Goal: Book appointment/travel/reservation

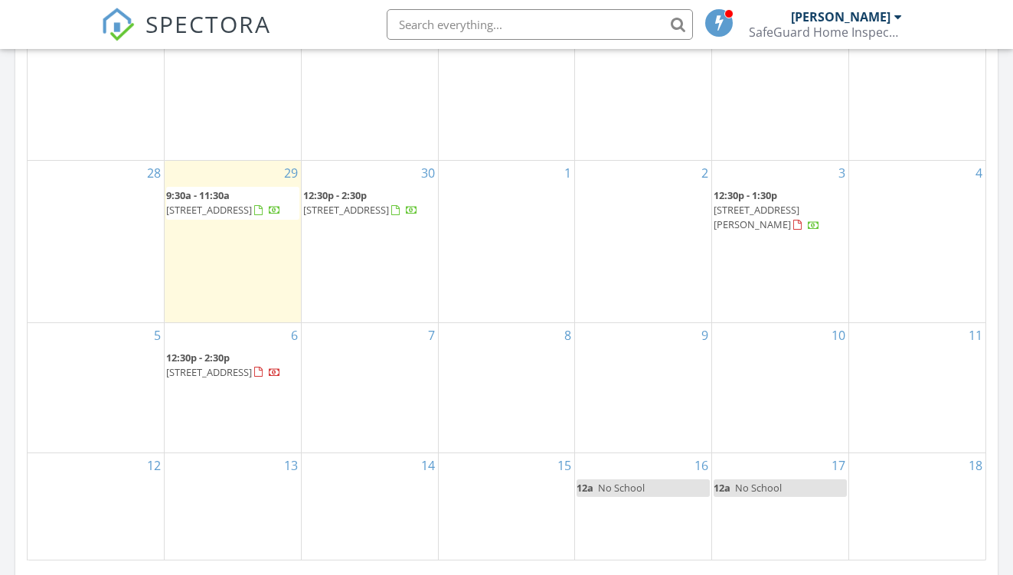
scroll to position [860, 0]
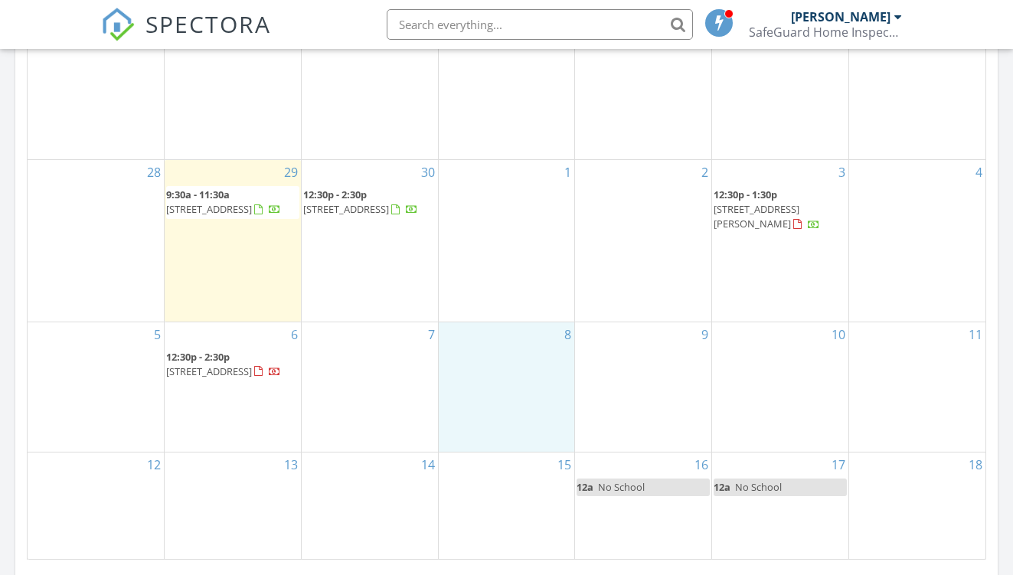
click at [504, 367] on div "8" at bounding box center [507, 387] width 136 height 130
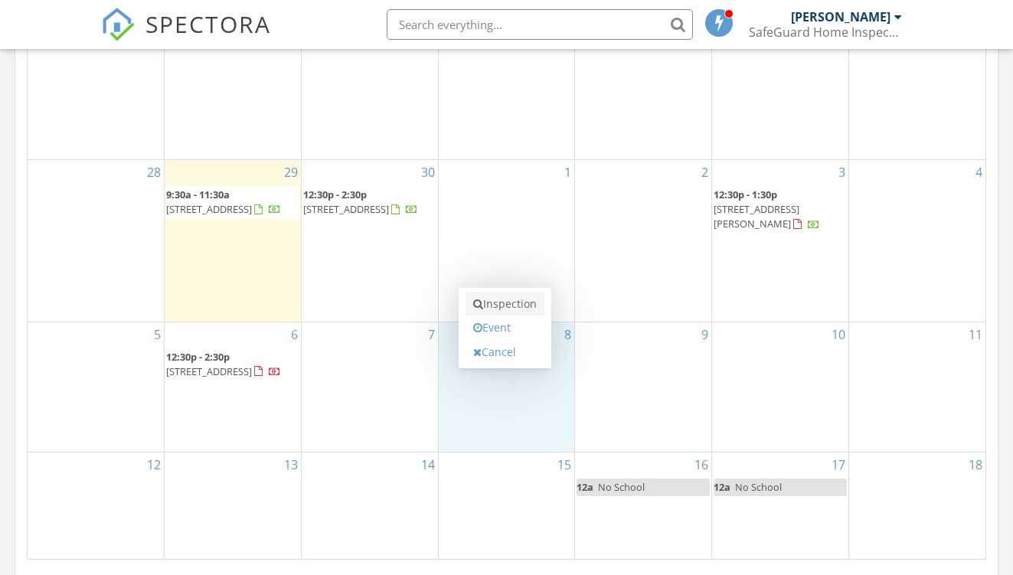
click at [519, 311] on link "Inspection" at bounding box center [504, 304] width 79 height 24
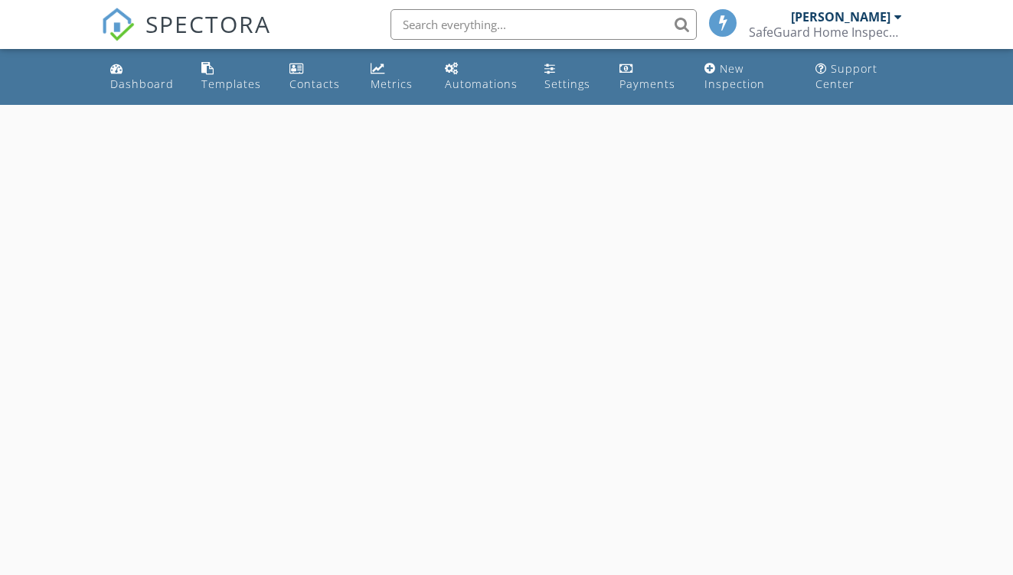
select select "9"
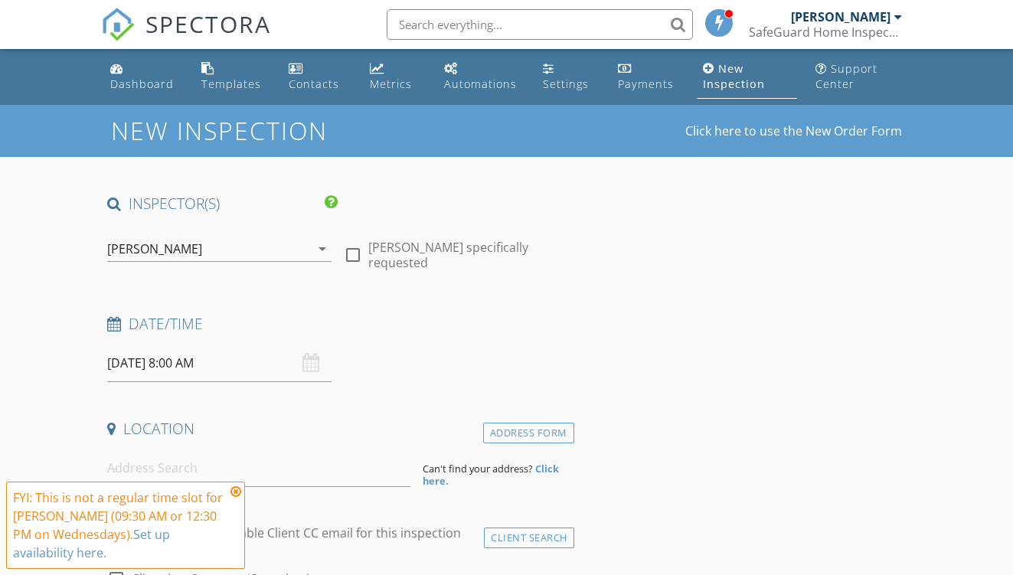
click at [173, 370] on input "10/08/2025 8:00 AM" at bounding box center [219, 363] width 224 height 38
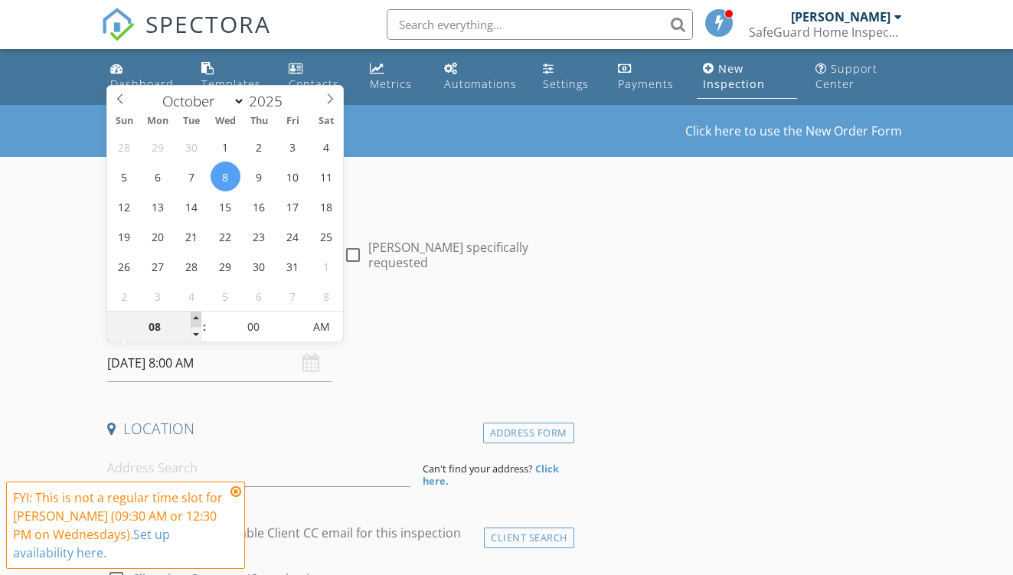
type input "09"
type input "10/08/2025 9:00 AM"
click at [197, 323] on span at bounding box center [196, 318] width 11 height 15
type input "10"
type input "10/08/2025 10:00 AM"
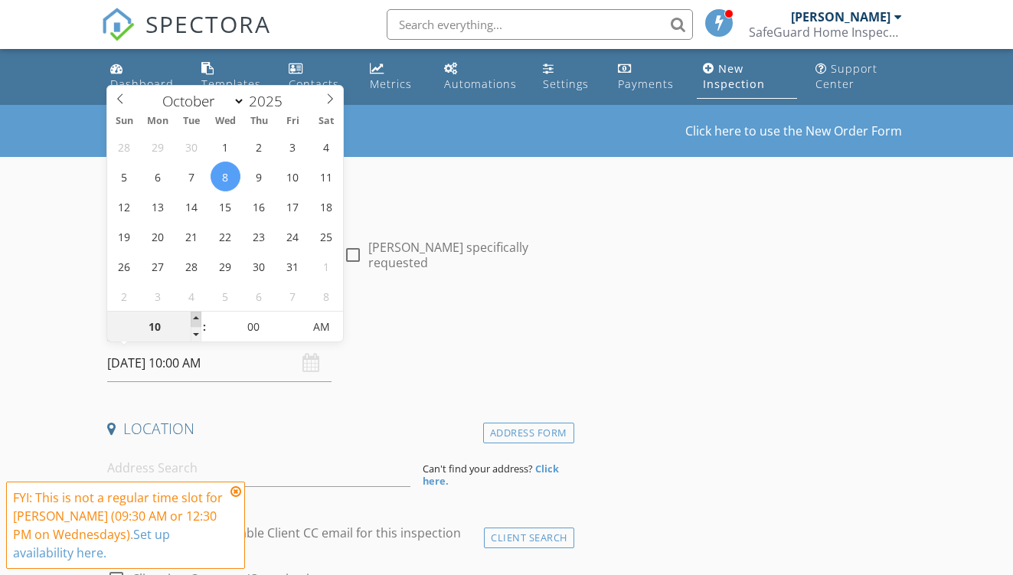
click at [197, 323] on span at bounding box center [196, 318] width 11 height 15
type input "11"
type input "10/08/2025 11:00 AM"
click at [197, 323] on span at bounding box center [196, 318] width 11 height 15
type input "12"
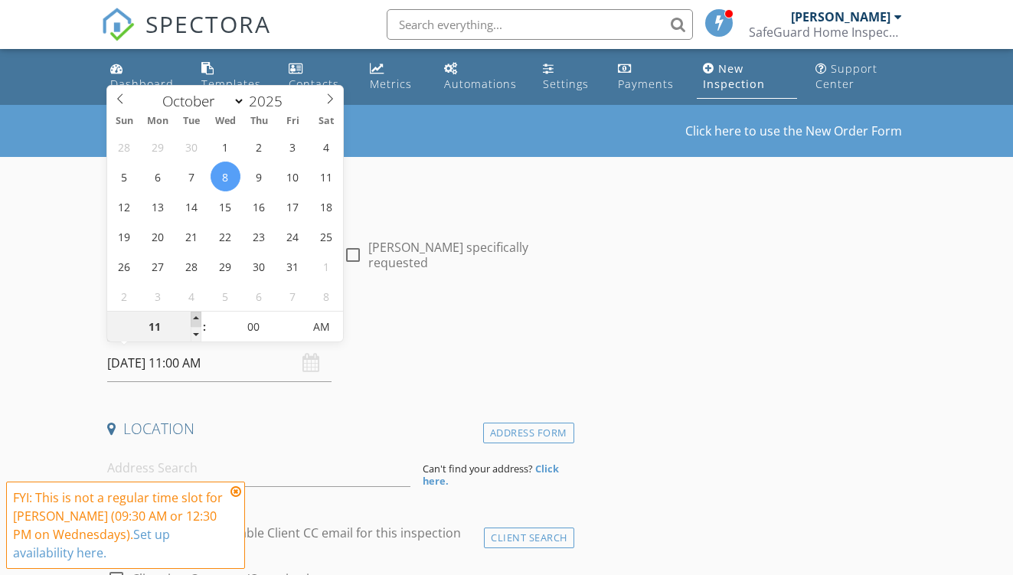
type input "10/08/2025 12:00 PM"
click at [197, 323] on span at bounding box center [196, 318] width 11 height 15
type input "05"
type input "10/08/2025 12:05 PM"
click at [293, 320] on span at bounding box center [295, 318] width 11 height 15
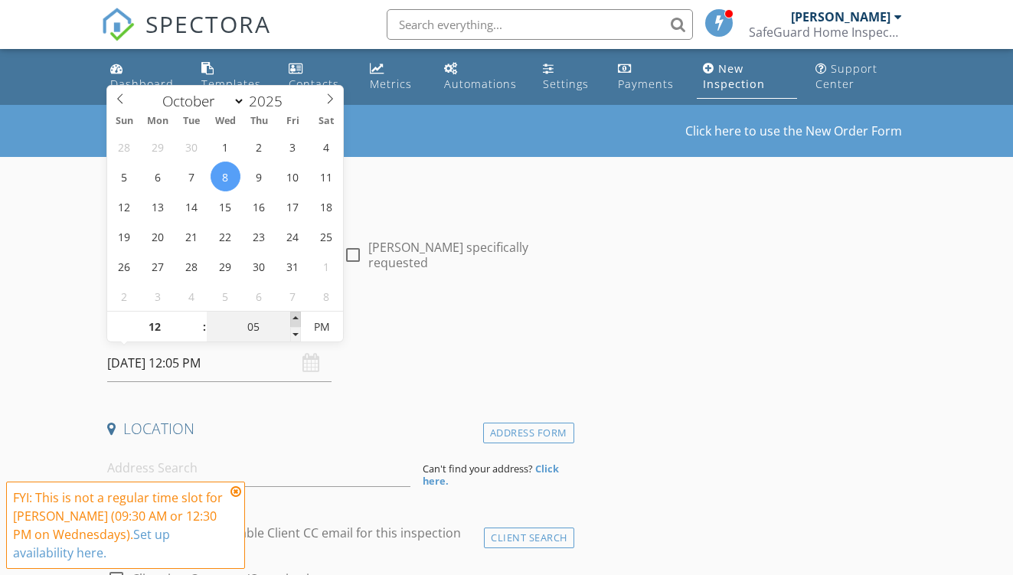
type input "10"
type input "10/08/2025 12:10 PM"
click at [293, 320] on span at bounding box center [295, 318] width 11 height 15
type input "15"
type input "10/08/2025 12:15 PM"
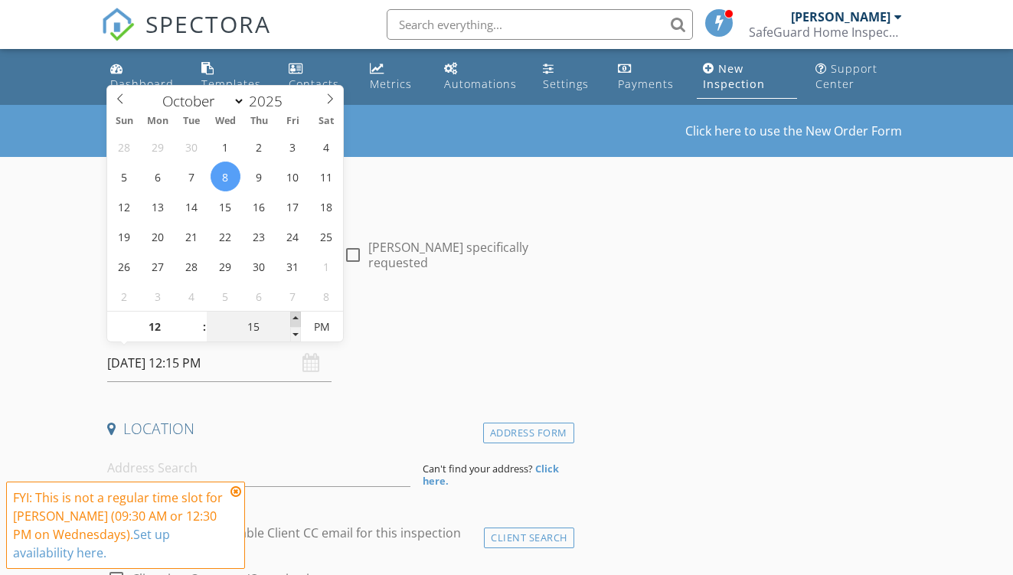
click at [293, 320] on span at bounding box center [295, 318] width 11 height 15
type input "20"
type input "10/08/2025 12:20 PM"
click at [293, 320] on span at bounding box center [295, 318] width 11 height 15
type input "25"
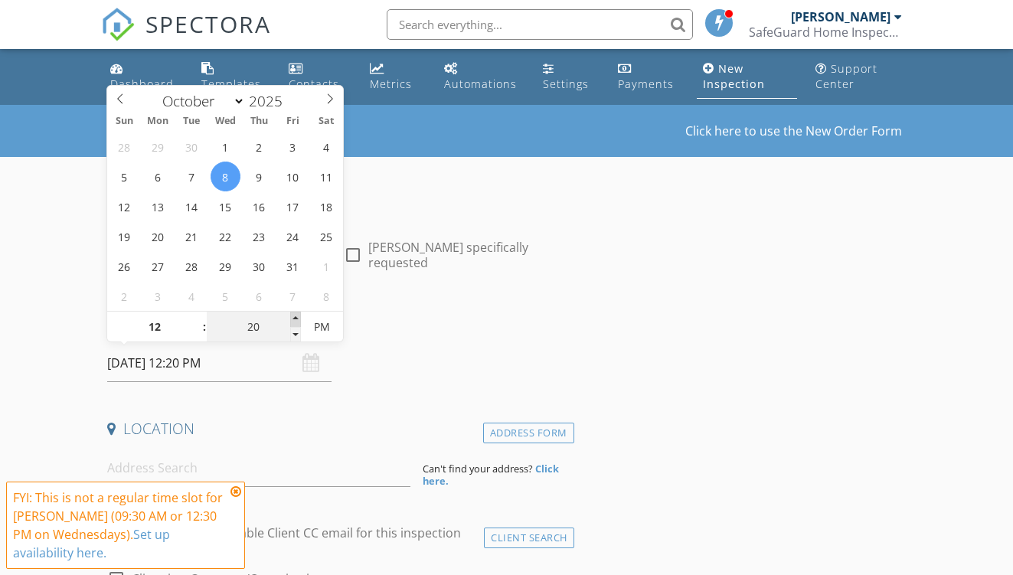
type input "10/08/2025 12:25 PM"
click at [293, 320] on span at bounding box center [295, 318] width 11 height 15
type input "30"
type input "10/08/2025 12:30 PM"
click at [293, 320] on span at bounding box center [295, 318] width 11 height 15
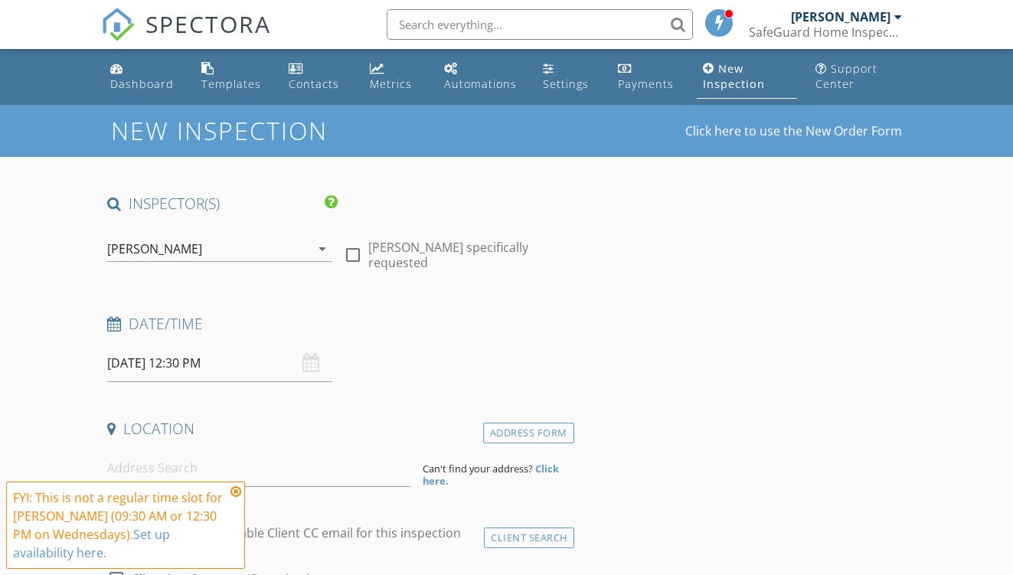
click at [497, 342] on div "Date/Time" at bounding box center [337, 329] width 472 height 31
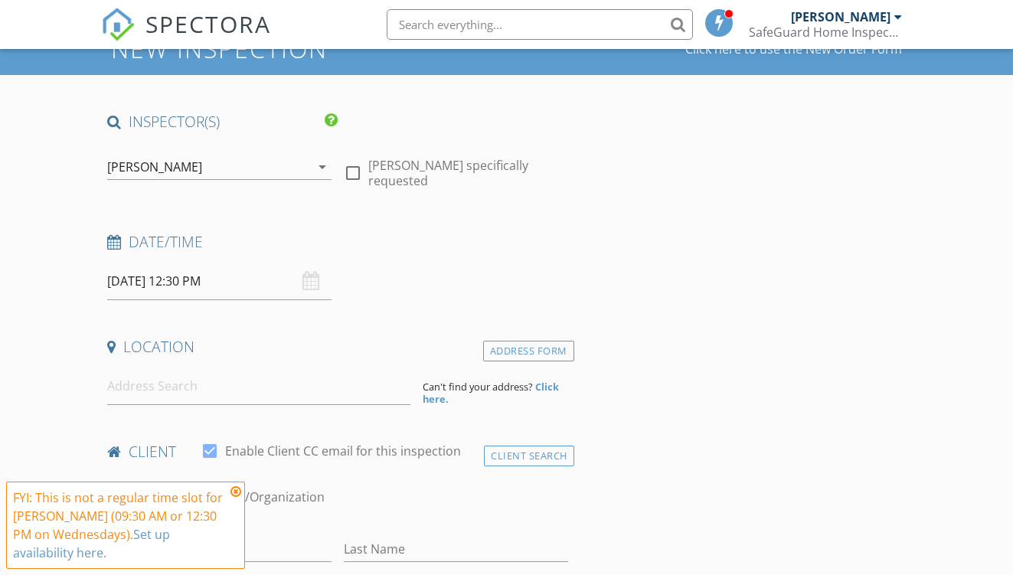
scroll to position [83, 0]
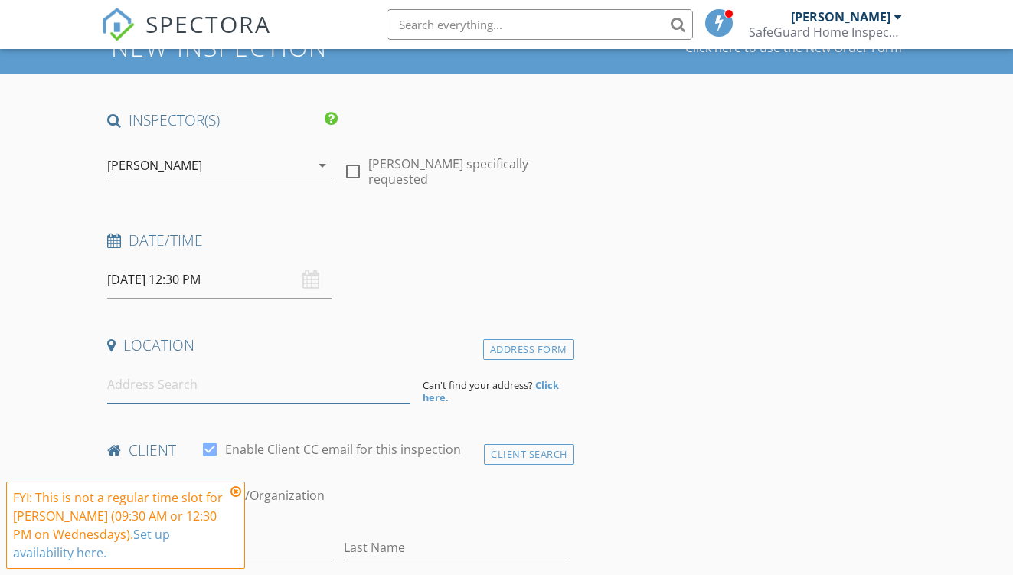
click at [305, 391] on input at bounding box center [258, 385] width 303 height 38
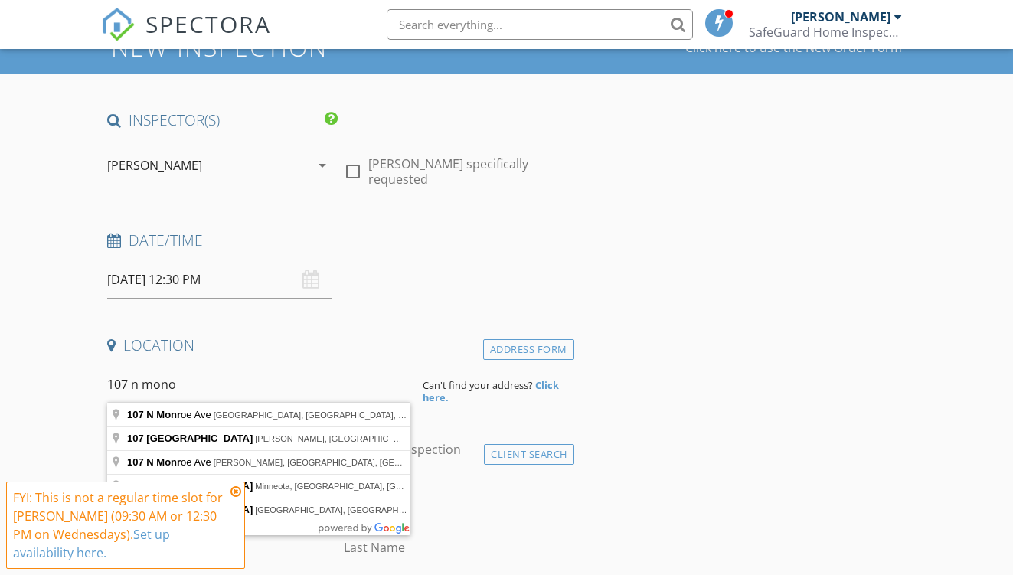
type input "107 N Monroe Ave, Joplin, MO, USA"
drag, startPoint x: 305, startPoint y: 391, endPoint x: 292, endPoint y: 422, distance: 33.3
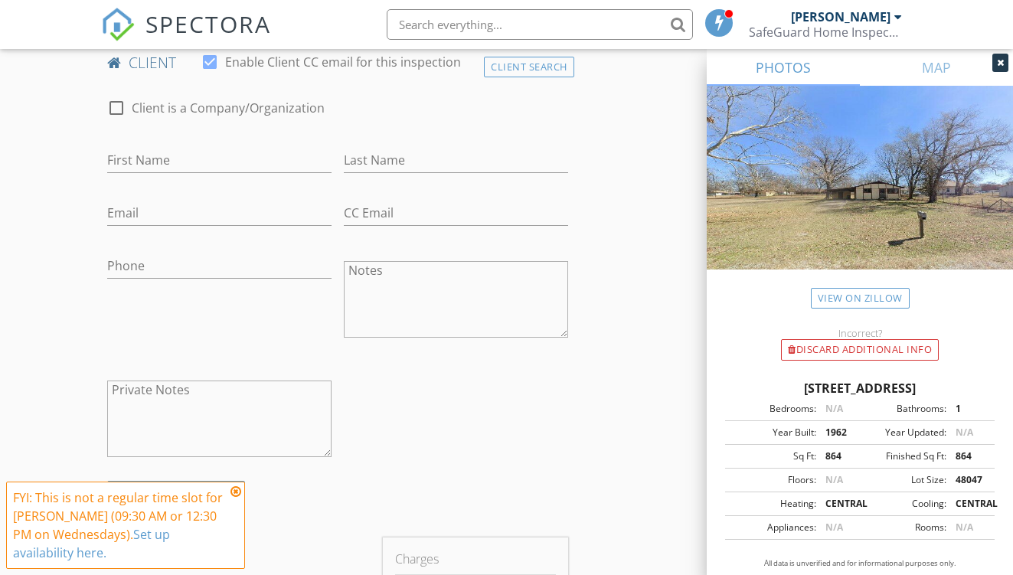
scroll to position [784, 0]
type input "Adam"
type input "Lopardo"
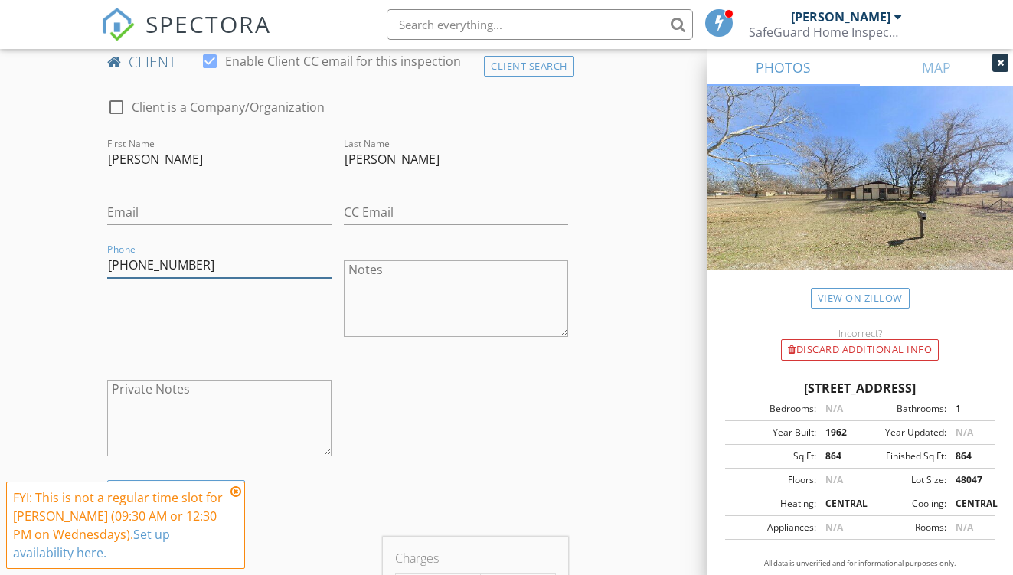
type input "417-434-1207"
click at [168, 345] on div "Phone 417-434-1207" at bounding box center [219, 299] width 236 height 119
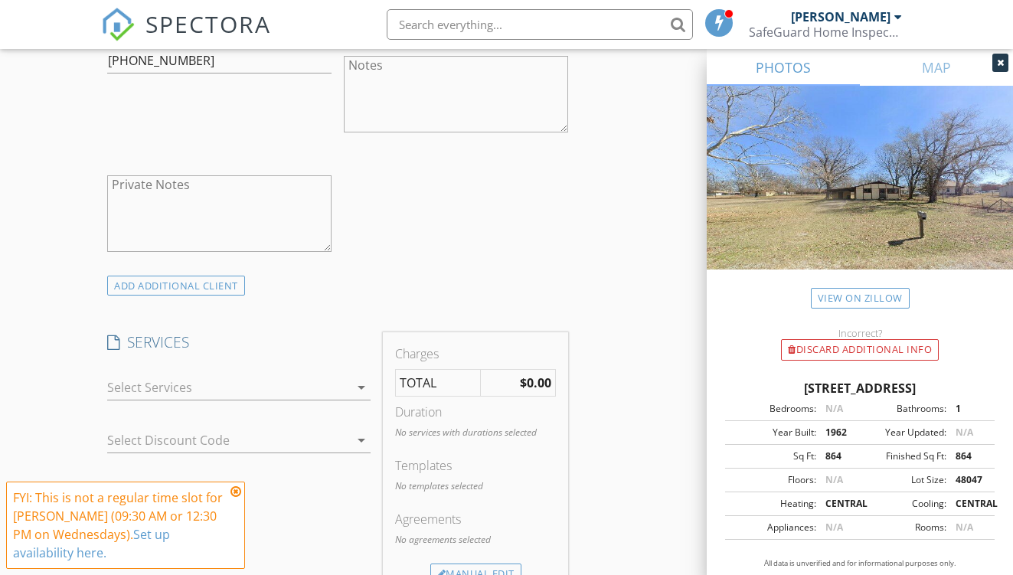
scroll to position [993, 0]
click at [234, 494] on icon at bounding box center [235, 491] width 11 height 12
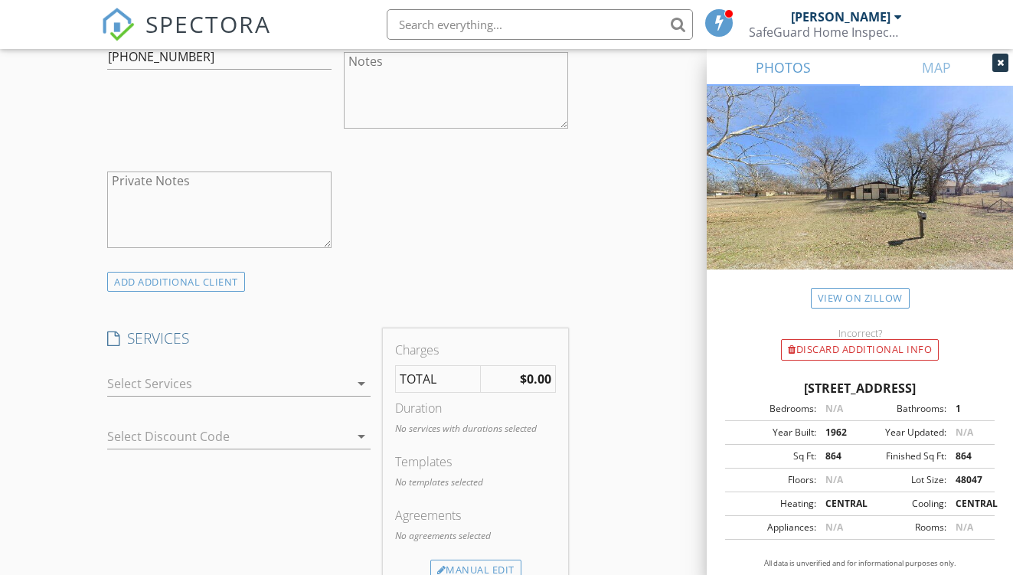
click at [251, 396] on div at bounding box center [228, 383] width 242 height 24
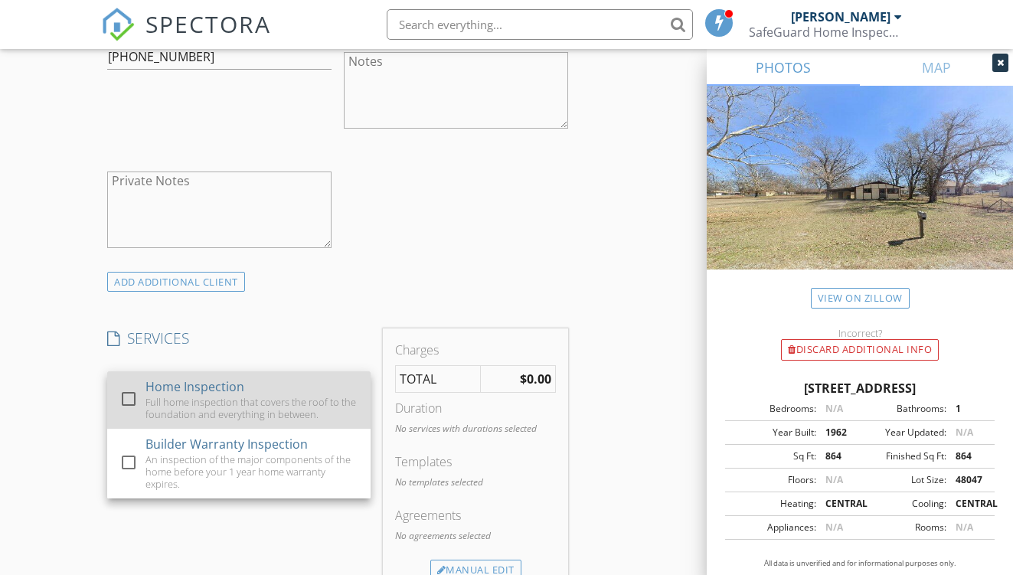
click at [249, 403] on div "Home Inspection Full home inspection that covers the roof to the foundation and…" at bounding box center [251, 399] width 213 height 57
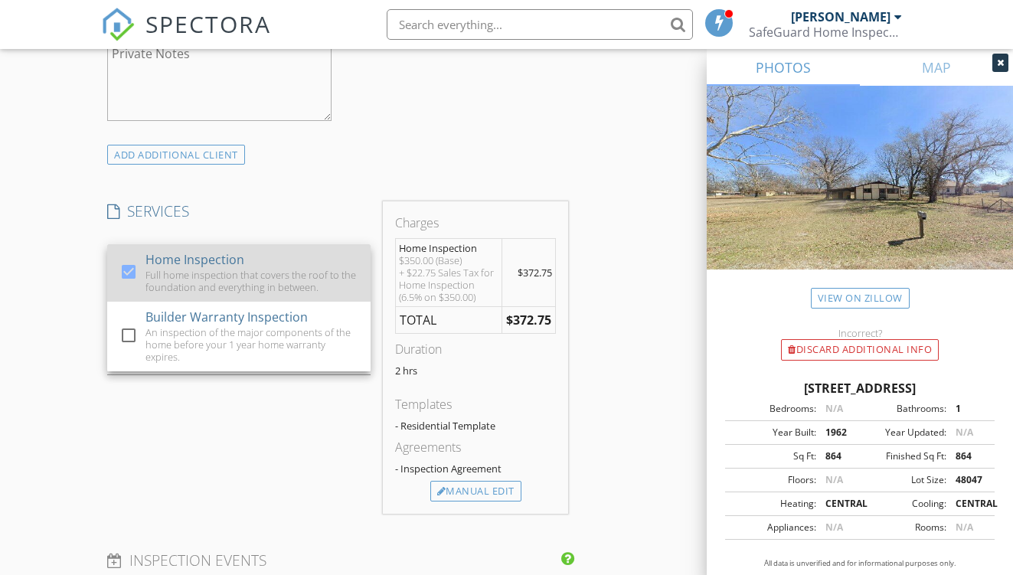
scroll to position [1128, 0]
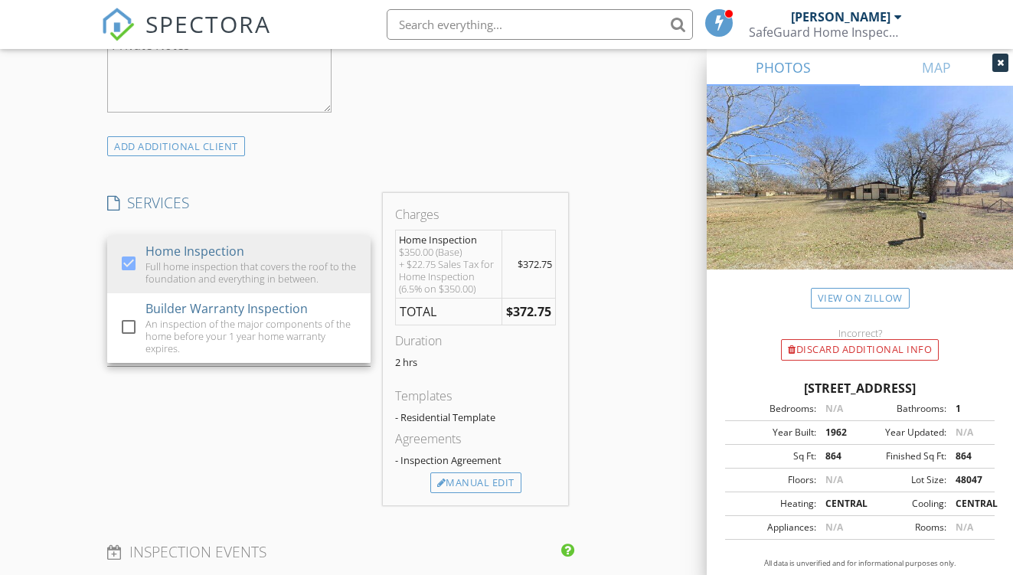
click at [244, 430] on div "SERVICES check_box Home Inspection Full home inspection that covers the roof to…" at bounding box center [239, 349] width 276 height 312
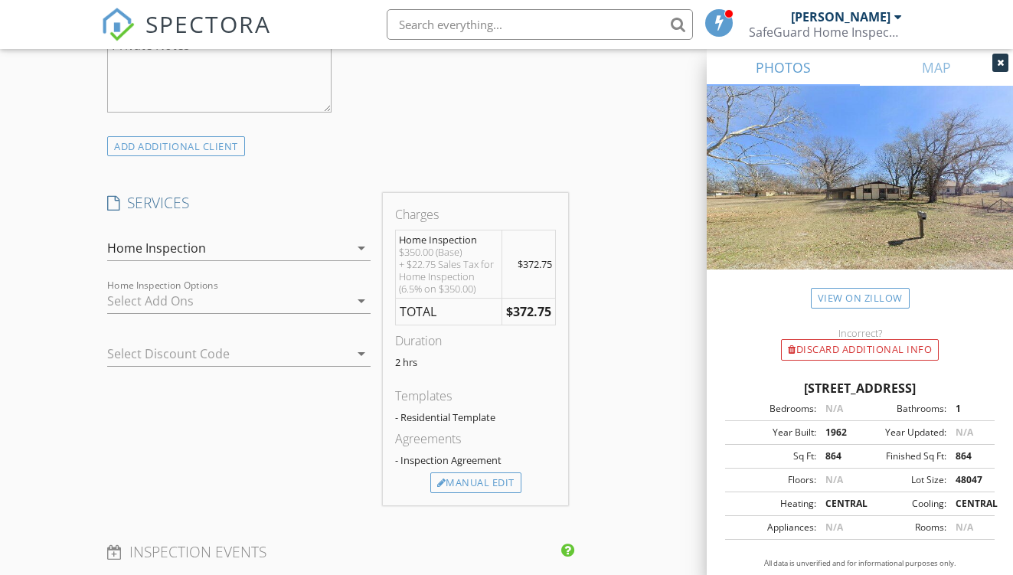
click at [220, 313] on div at bounding box center [228, 301] width 242 height 24
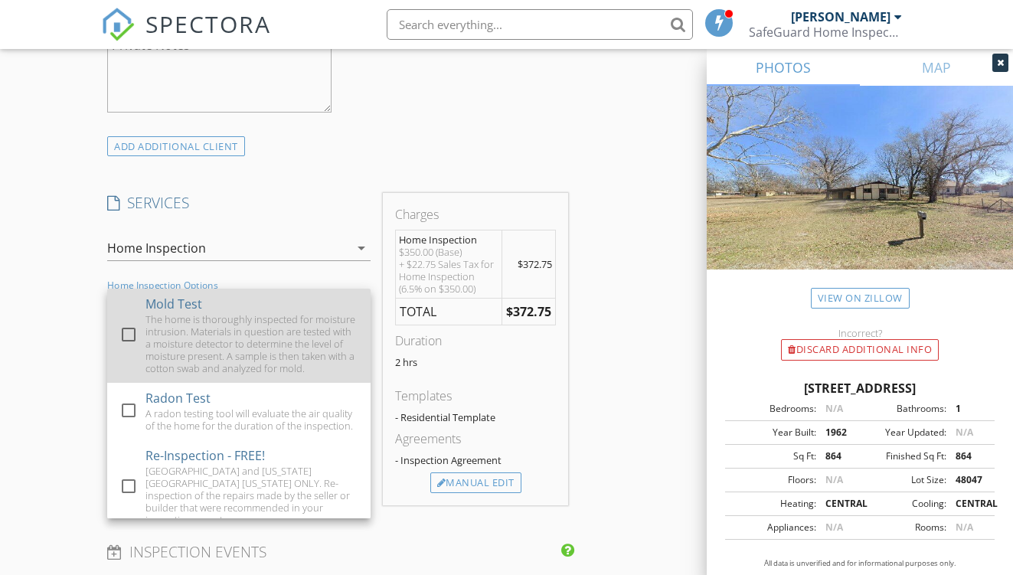
click at [132, 346] on div at bounding box center [129, 334] width 26 height 26
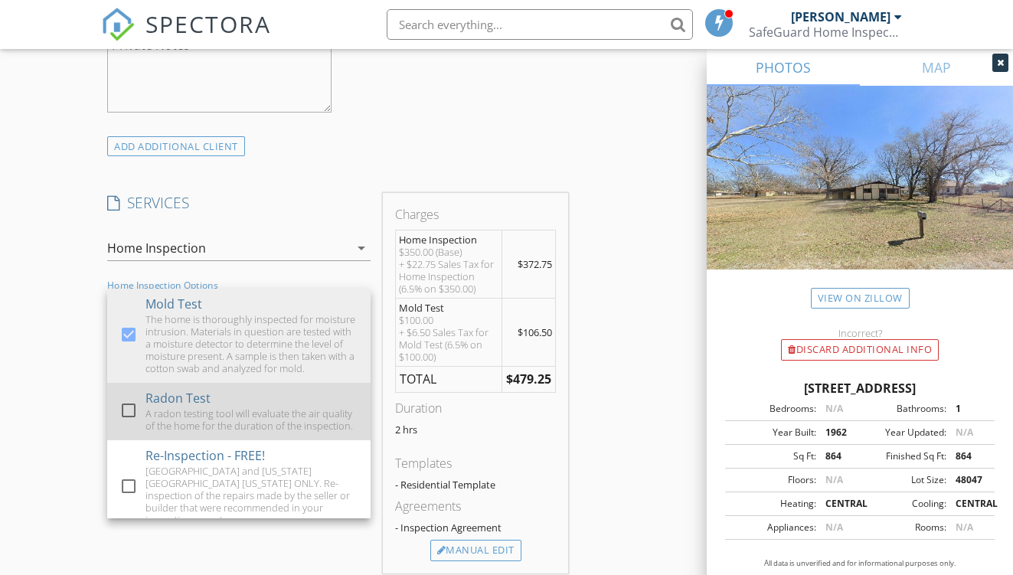
click at [128, 420] on div at bounding box center [129, 410] width 26 height 26
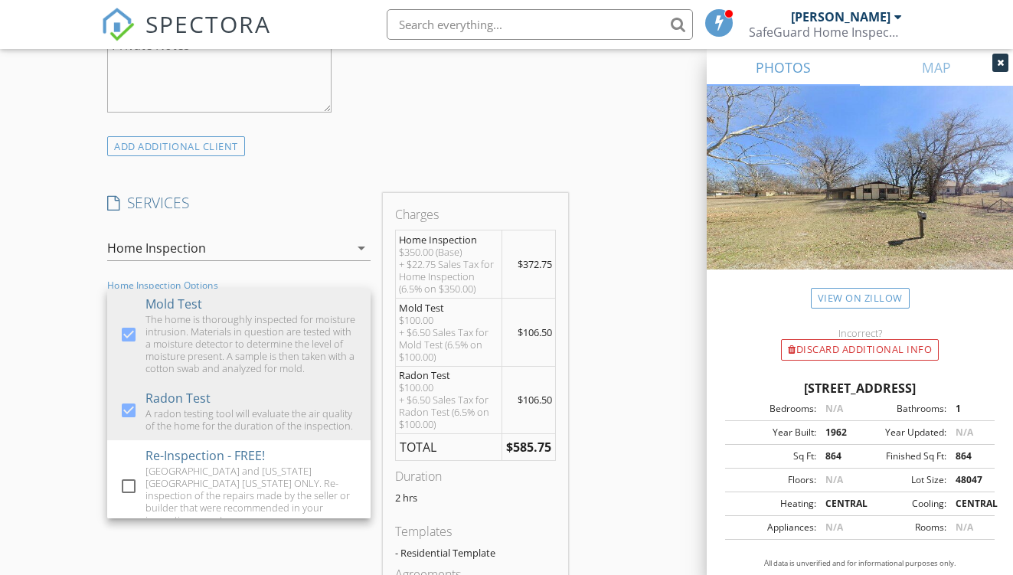
click at [60, 420] on div "New Inspection Click here to use the New Order Form INSPECTOR(S) check_box Nich…" at bounding box center [506, 386] width 1013 height 2818
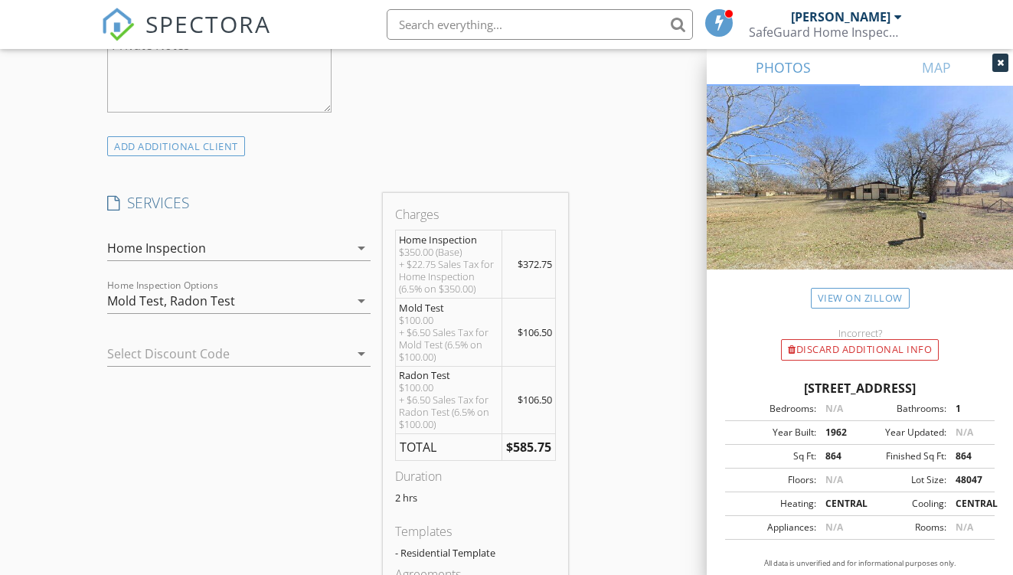
click at [129, 366] on div at bounding box center [217, 353] width 220 height 24
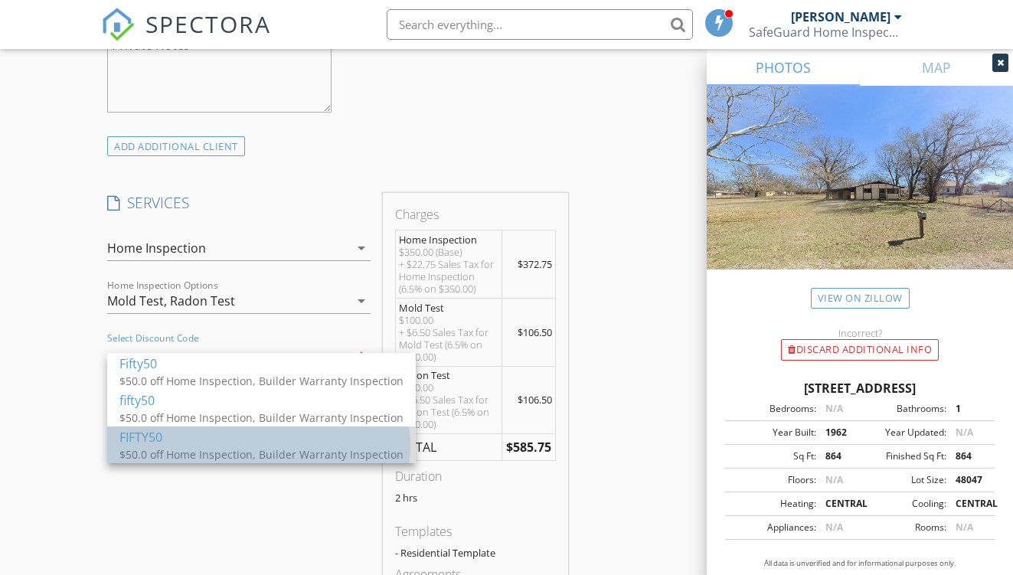
click at [135, 442] on div "FIFTY50" at bounding box center [261, 437] width 284 height 18
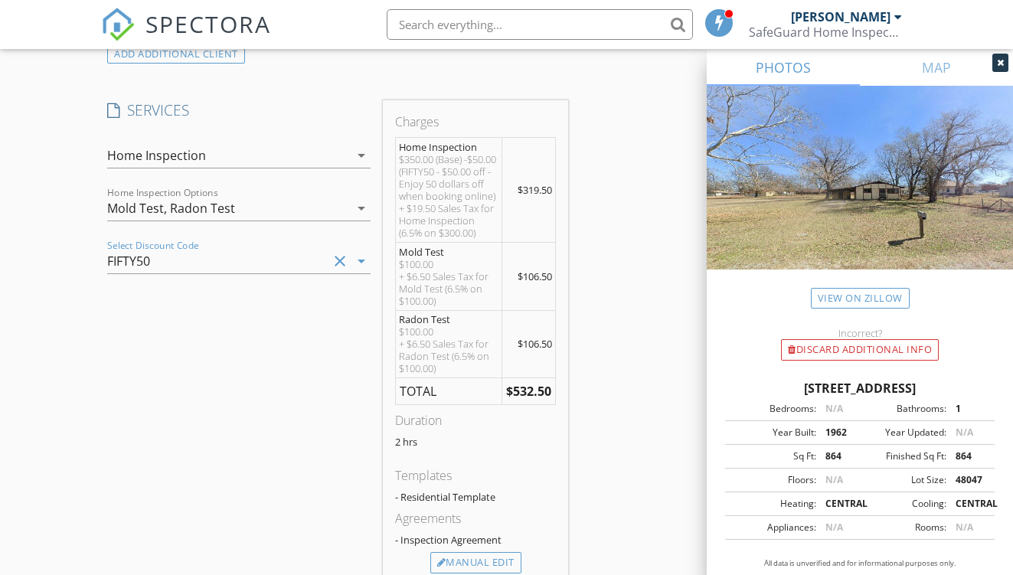
scroll to position [1227, 0]
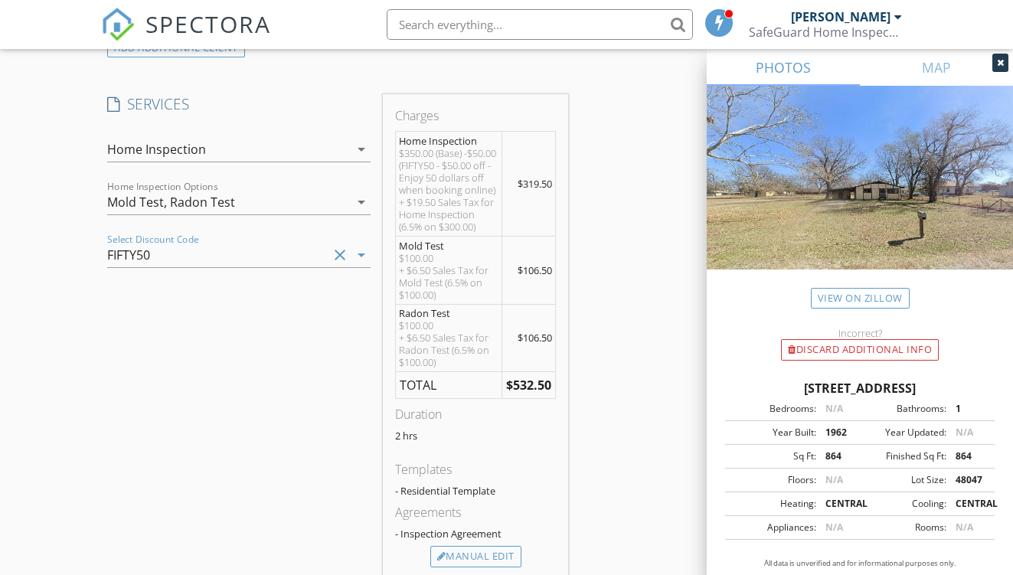
click at [437, 221] on div "$350.00 (Base) -$50.00 (FIFTY50 - $50.00 off - Enjoy 50 dollars off when bookin…" at bounding box center [448, 190] width 99 height 86
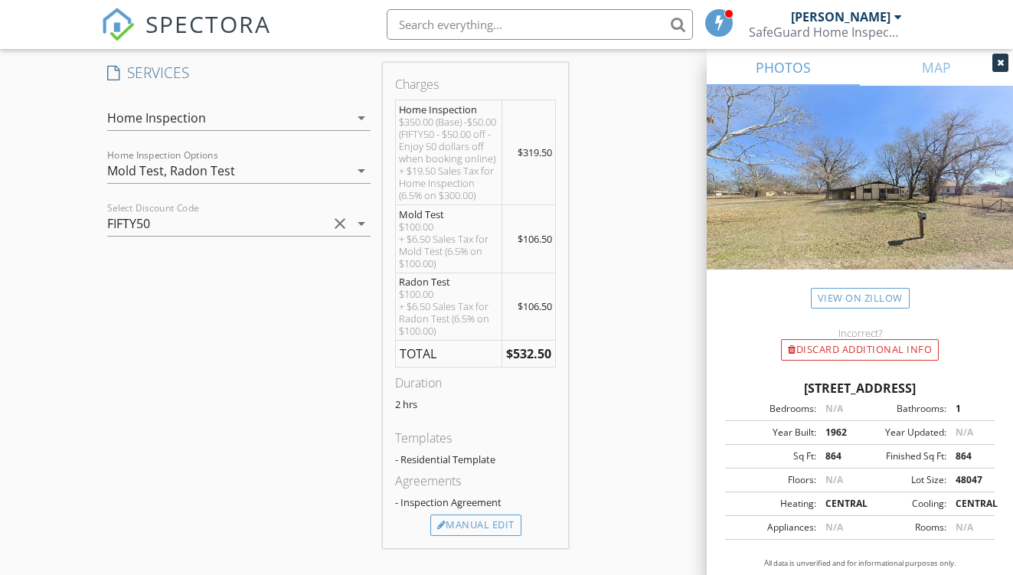
scroll to position [1262, 0]
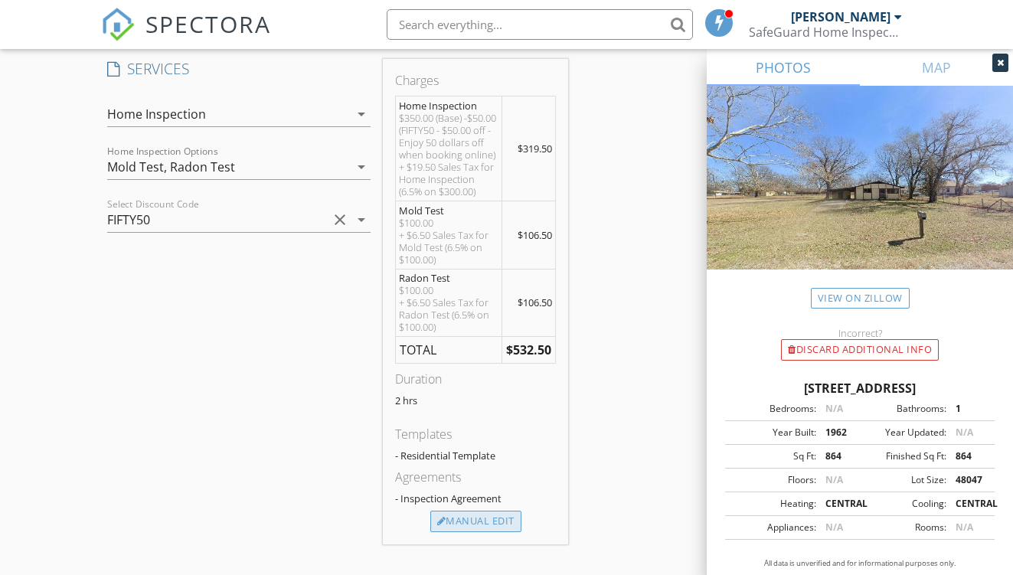
click at [470, 532] on div "Manual Edit" at bounding box center [475, 520] width 91 height 21
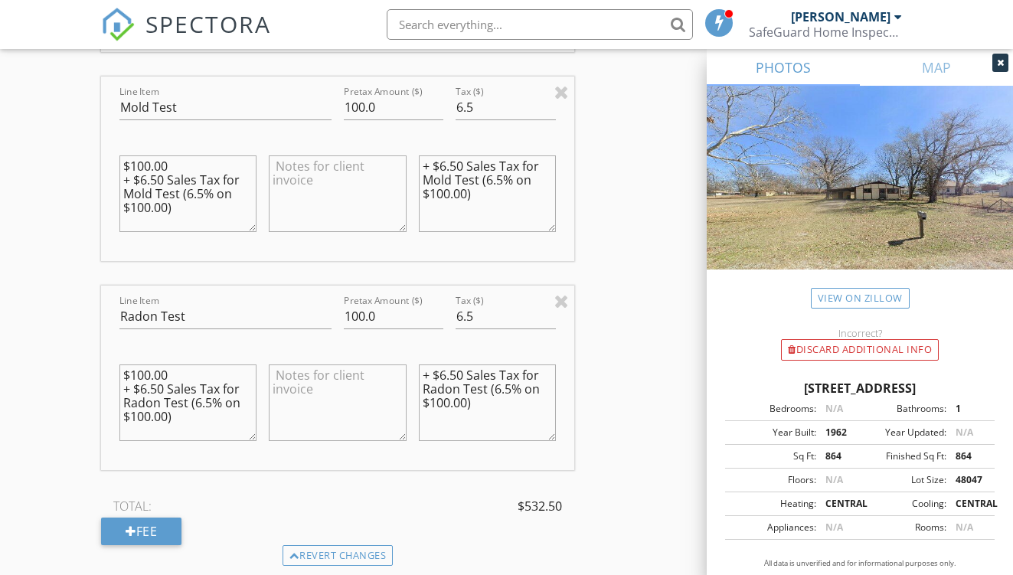
scroll to position [1610, 0]
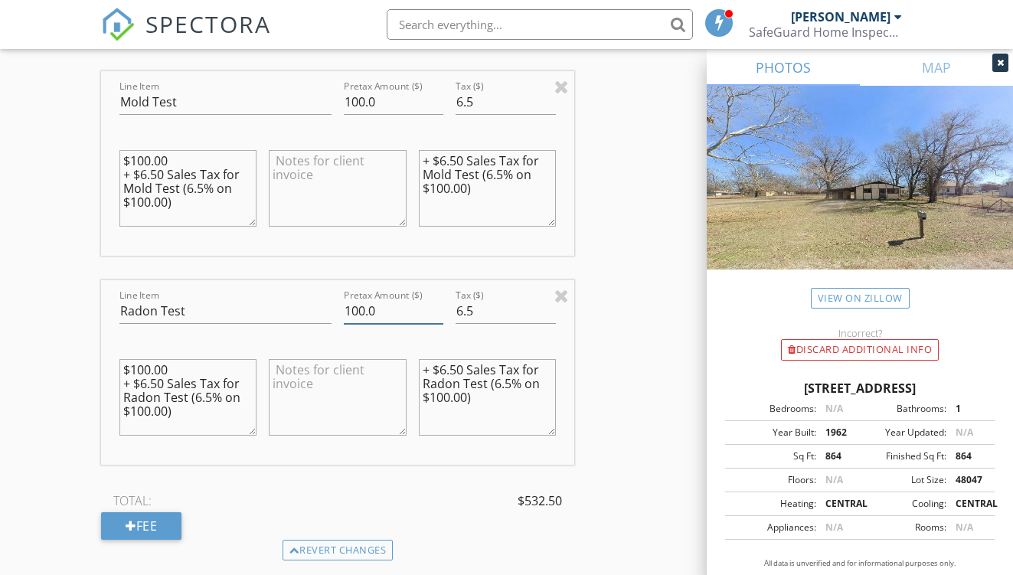
click at [393, 324] on input "100.0" at bounding box center [393, 310] width 99 height 25
type input "0.00"
click at [307, 483] on div "Line Item Home Inspection Pretax Amount ($) 300.0 Tax ($) 19.5 $350.00 (Base) -…" at bounding box center [337, 200] width 472 height 677
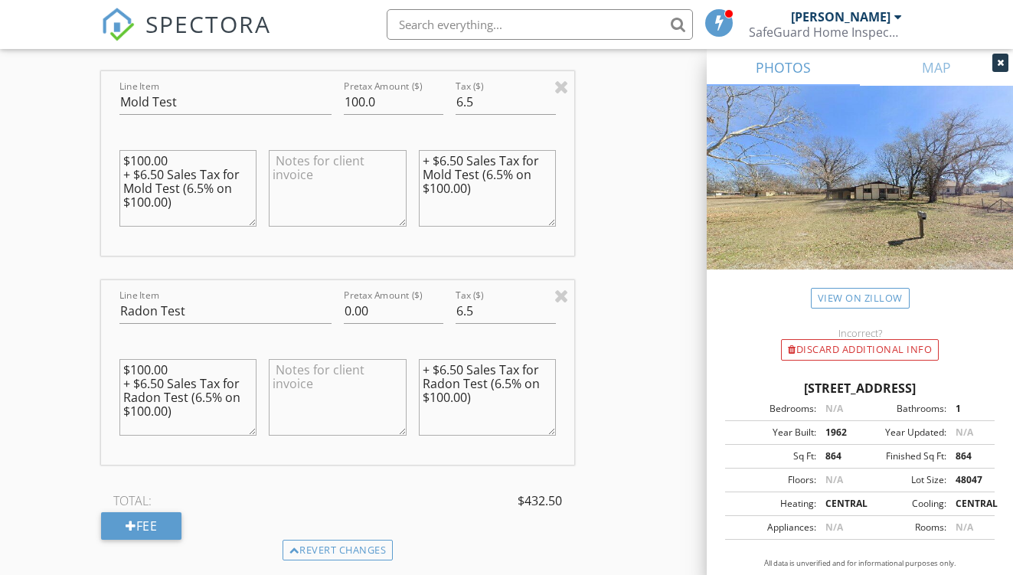
drag, startPoint x: 185, startPoint y: 425, endPoint x: 109, endPoint y: 394, distance: 81.7
click at [109, 394] on div "Line Item Radon Test Pretax Amount ($) 0.00 Tax ($) 6.5 $100.00 + $6.50 Sales T…" at bounding box center [337, 372] width 472 height 184
type textarea "$100.00 -100 discount"
click at [440, 400] on textarea "+ $6.50 Sales Tax for Radon Test (6.5% on $100.00)" at bounding box center [487, 397] width 137 height 77
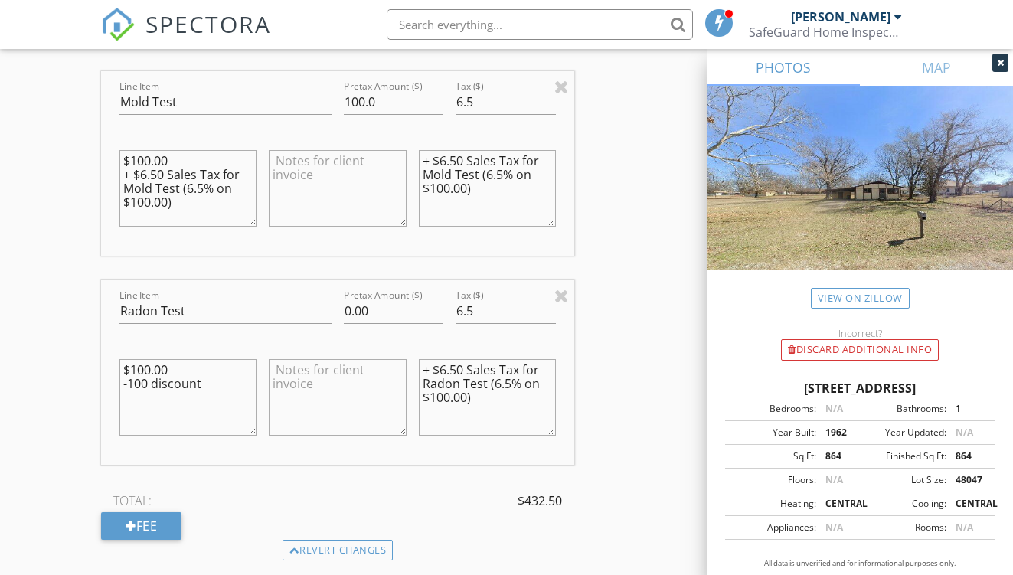
click at [440, 400] on textarea "+ $6.50 Sales Tax for Radon Test (6.5% on $100.00)" at bounding box center [487, 397] width 137 height 77
click at [498, 324] on input "6.5" at bounding box center [504, 310] width 99 height 25
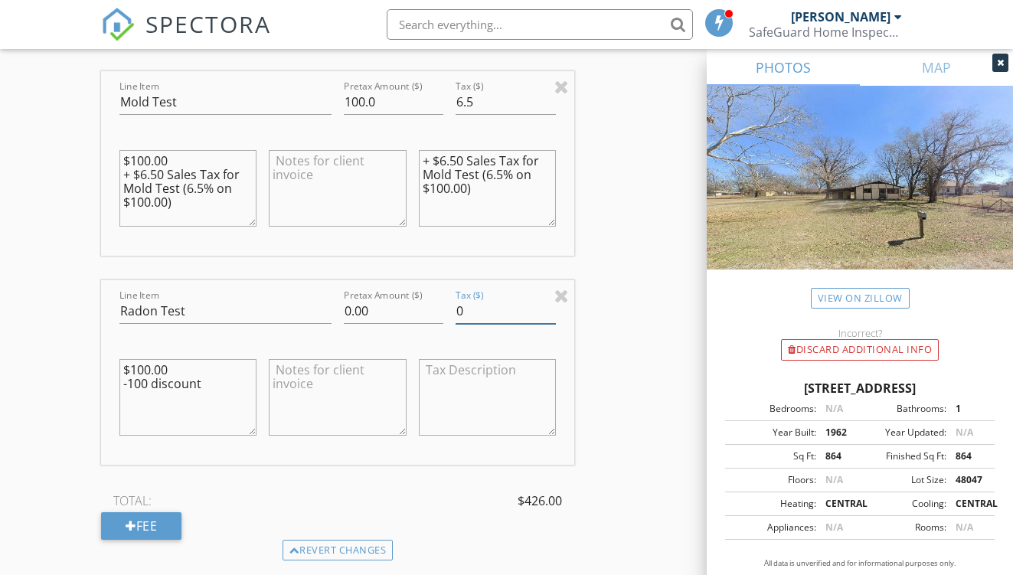
type input "0"
click at [676, 412] on div "INSPECTOR(S) check_box Nicholas Kneipp PRIMARY Nicholas Kneipp arrow_drop_down …" at bounding box center [506, 130] width 810 height 3094
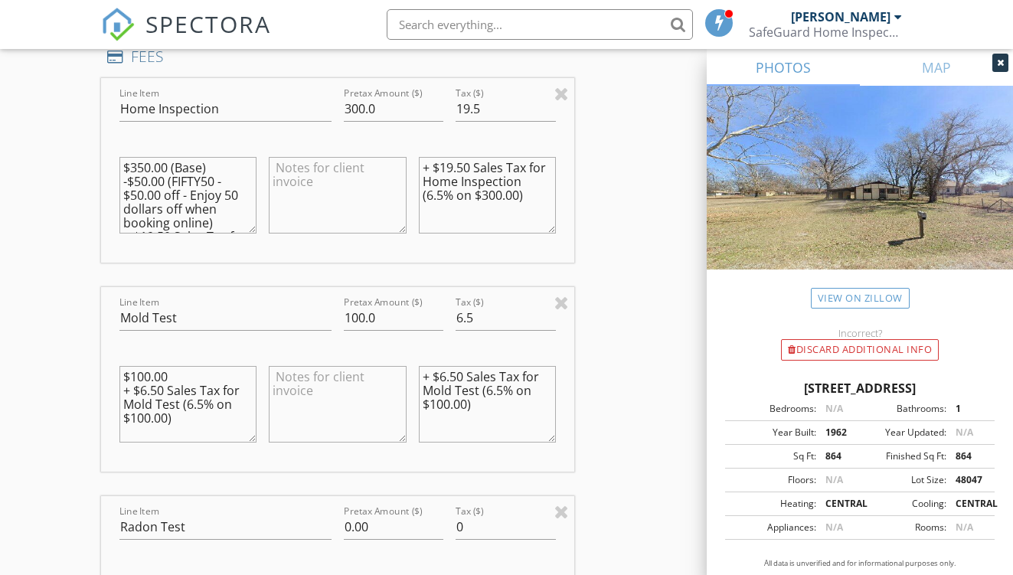
scroll to position [1393, 0]
click at [505, 332] on input "6.5" at bounding box center [504, 319] width 99 height 25
type input "06.50"
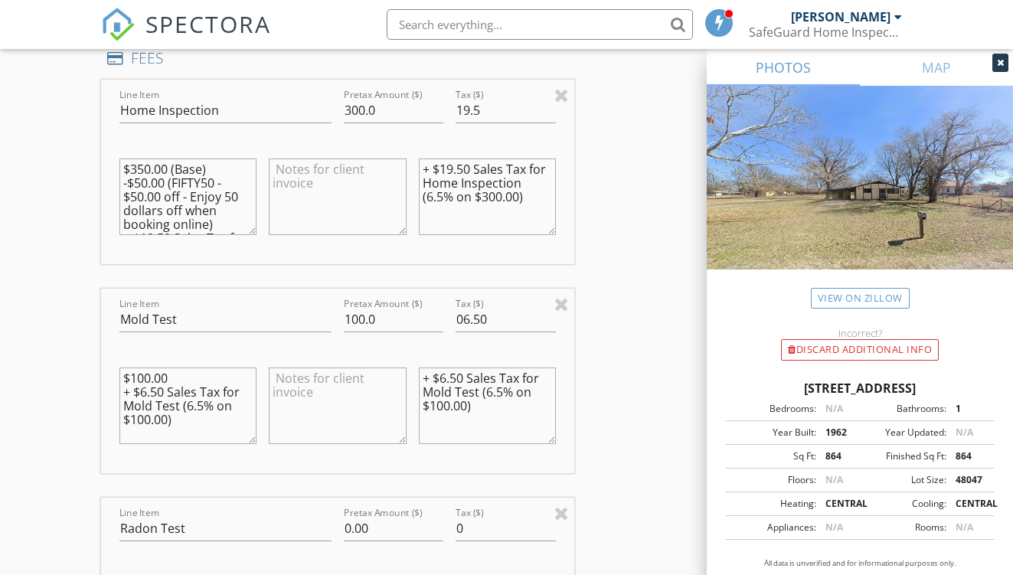
click at [644, 355] on div "INSPECTOR(S) check_box Nicholas Kneipp PRIMARY Nicholas Kneipp arrow_drop_down …" at bounding box center [506, 348] width 810 height 3094
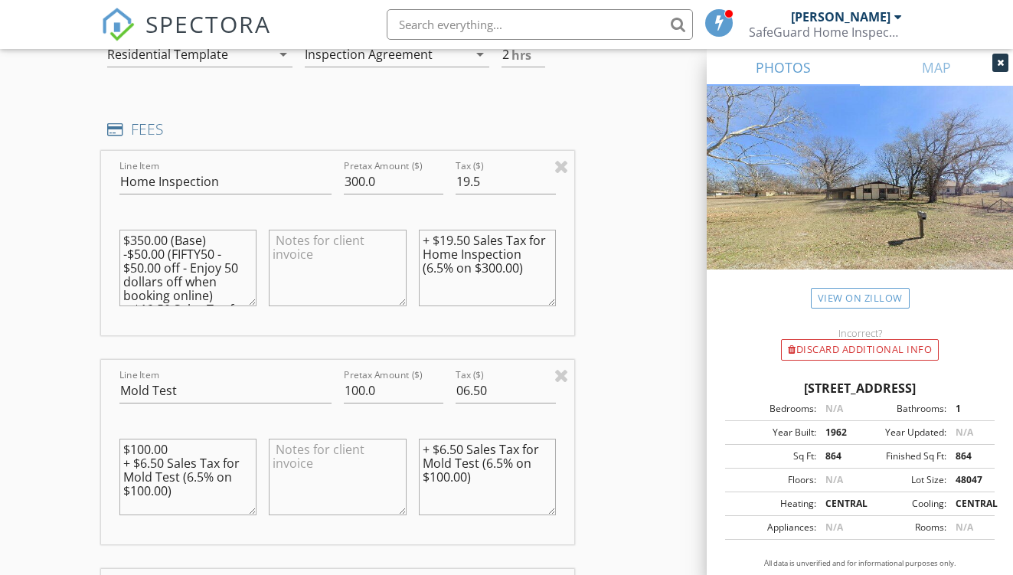
scroll to position [1326, 0]
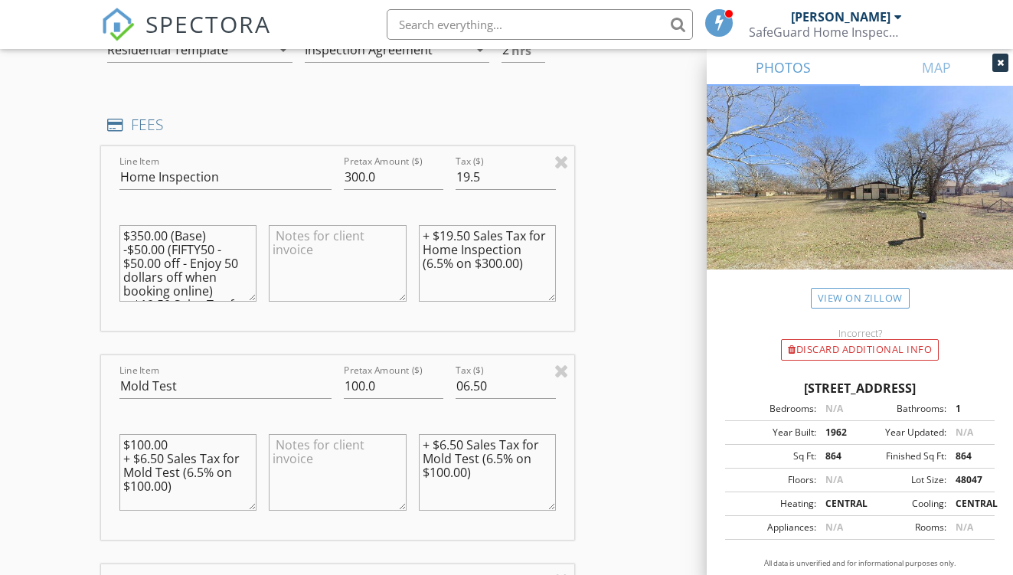
click at [230, 302] on textarea "$350.00 (Base) -$50.00 (FIFTY50 - $50.00 off - Enjoy 50 dollars off when bookin…" at bounding box center [187, 263] width 137 height 77
type textarea "$350.00 (Base) + $19.50 Sales Tax for Home Inspection (6.5% on $300.00)"
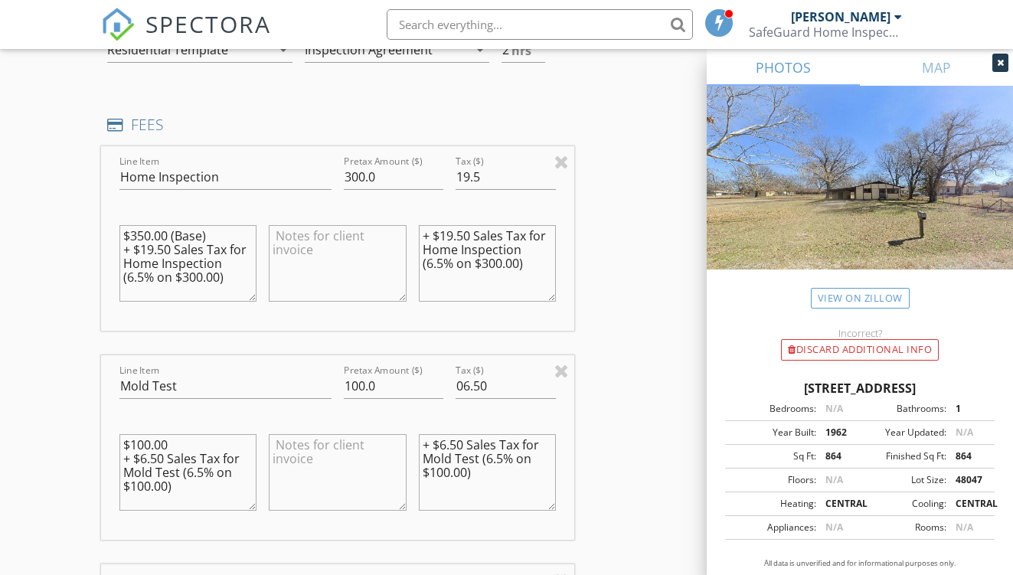
drag, startPoint x: 249, startPoint y: 295, endPoint x: 104, endPoint y: 238, distance: 155.3
click at [104, 238] on div "Line Item Home Inspection Pretax Amount ($) 300.0 Tax ($) 19.5 $350.00 (Base) +…" at bounding box center [337, 238] width 472 height 184
type textarea "$400.00 Base"
click at [490, 276] on textarea "+ $19.50 Sales Tax for Home Inspection (6.5% on $300.00)" at bounding box center [487, 263] width 137 height 77
drag, startPoint x: 524, startPoint y: 262, endPoint x: 533, endPoint y: 244, distance: 19.5
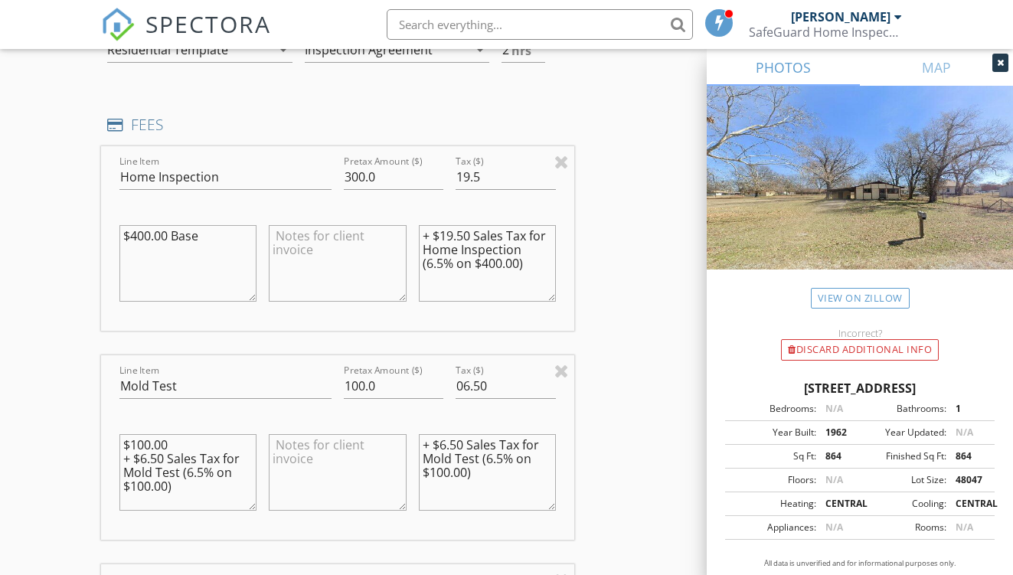
click at [533, 244] on textarea "+ $19.50 Sales Tax for Home Inspection (6.5% on $400.00)" at bounding box center [487, 263] width 137 height 77
drag, startPoint x: 474, startPoint y: 245, endPoint x: 391, endPoint y: 240, distance: 82.8
click at [391, 240] on div "Line Item Home Inspection Pretax Amount ($) 300.0 Tax ($) 19.5 $400.00 Base + $…" at bounding box center [337, 238] width 472 height 184
type textarea "Sales Tax (6.5% on $400.00)"
click at [497, 190] on input "19.5" at bounding box center [504, 177] width 99 height 25
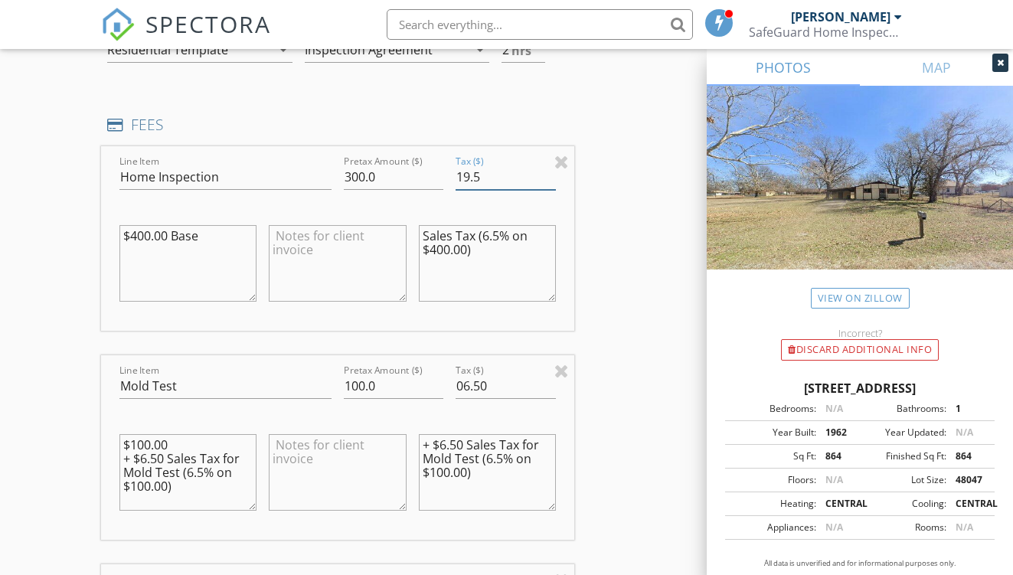
click at [497, 190] on input "19.5" at bounding box center [504, 177] width 99 height 25
type input "26.00"
click at [630, 279] on div "INSPECTOR(S) check_box Nicholas Kneipp PRIMARY Nicholas Kneipp arrow_drop_down …" at bounding box center [506, 414] width 810 height 3094
click at [351, 189] on input "300.0" at bounding box center [393, 177] width 99 height 25
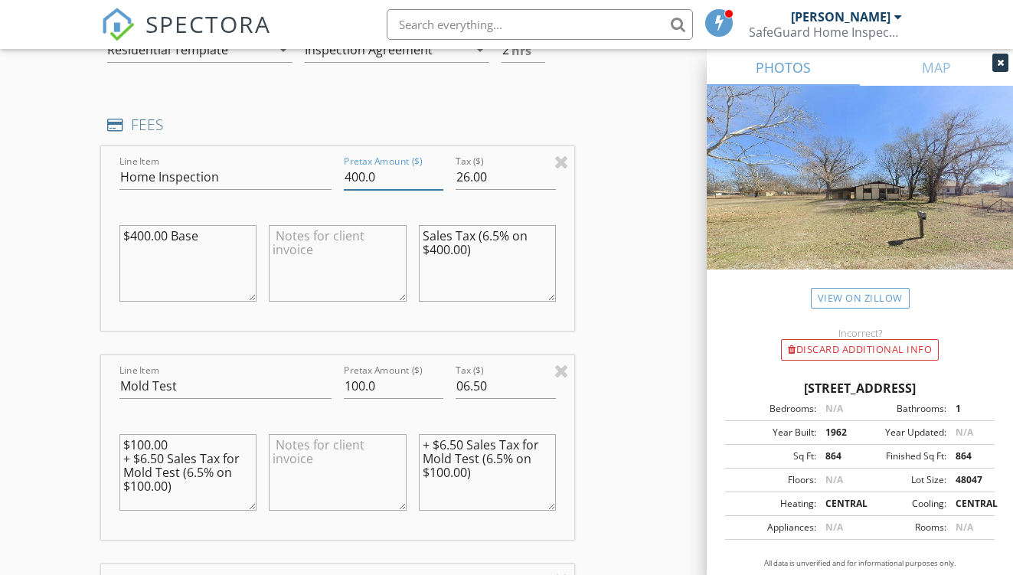
type input "400.0"
click at [624, 263] on div "INSPECTOR(S) check_box Nicholas Kneipp PRIMARY Nicholas Kneipp arrow_drop_down …" at bounding box center [506, 414] width 810 height 3094
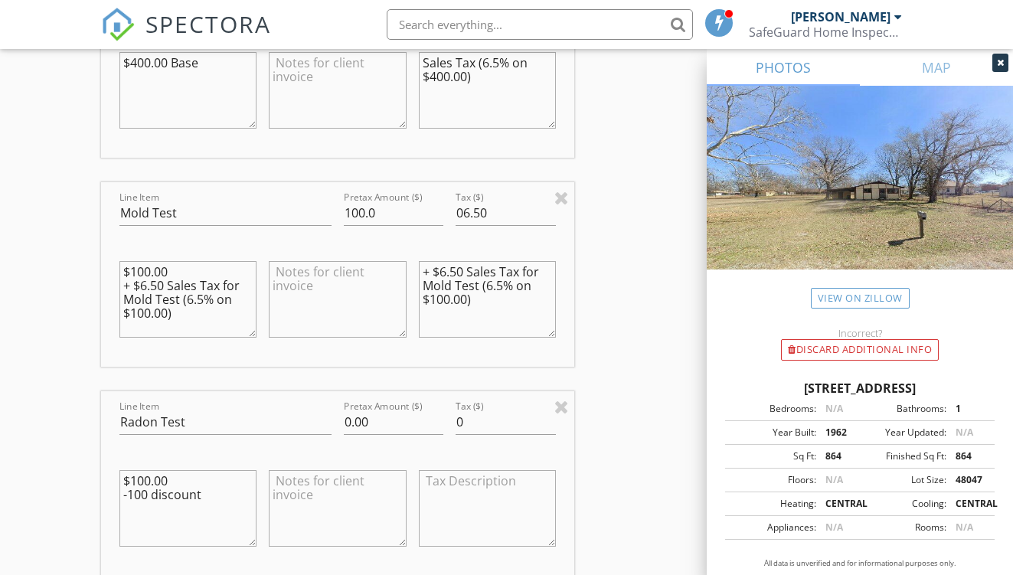
scroll to position [1495, 0]
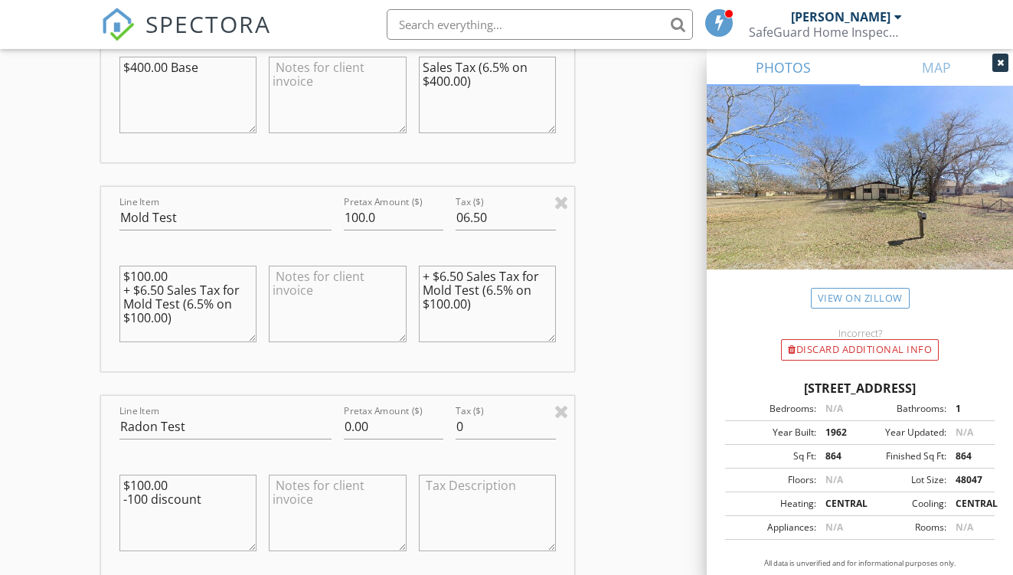
click at [146, 514] on textarea "$100.00 -100 discount" at bounding box center [187, 512] width 137 height 77
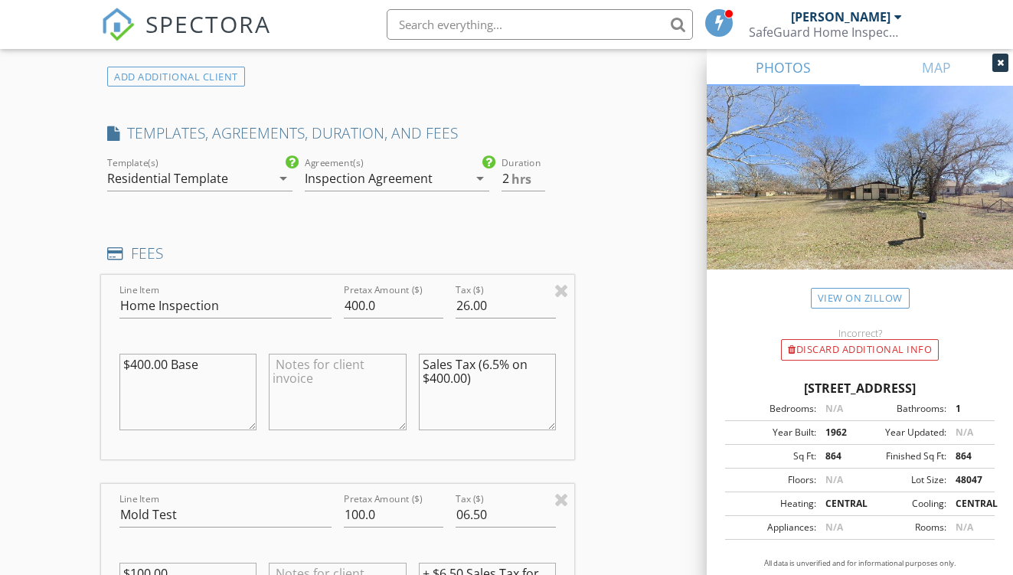
scroll to position [1197, 0]
type textarea "$100.00 -100.00 discount"
click at [213, 376] on textarea "$400.00 Base" at bounding box center [187, 392] width 137 height 77
type textarea "$400.00 Base Hazardous Materials"
drag, startPoint x: 126, startPoint y: 394, endPoint x: 241, endPoint y: 394, distance: 115.6
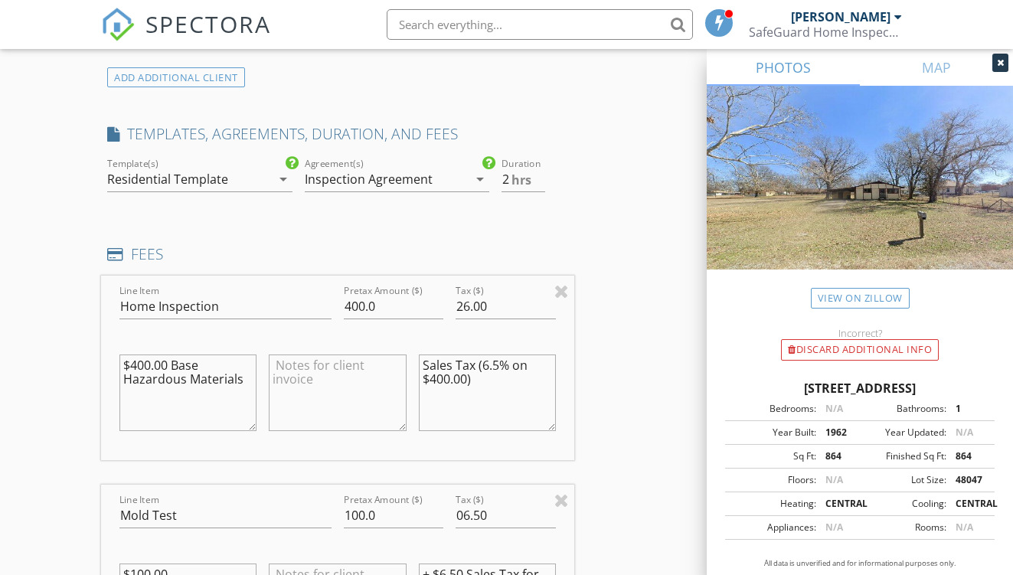
click at [241, 394] on textarea "$400.00 Base Hazardous Materials" at bounding box center [187, 392] width 137 height 77
click at [233, 319] on input "Home Inspection" at bounding box center [225, 306] width 212 height 25
paste input "Hazardous Materials"
click at [194, 317] on input "Home Inspection -Hazardous Materials" at bounding box center [225, 306] width 212 height 25
type input "Home Inspection - Hazardous Materials"
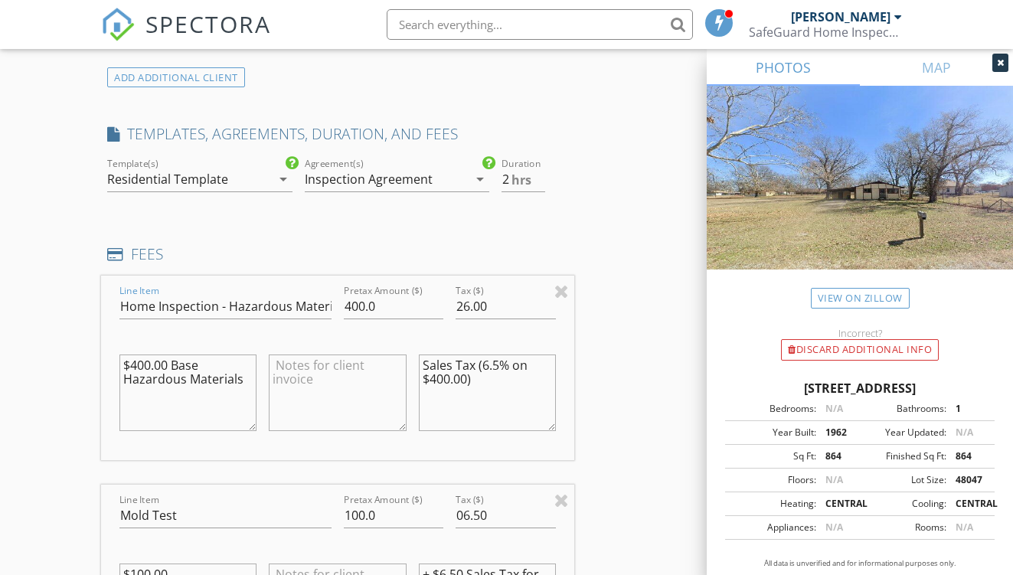
click at [345, 401] on textarea at bounding box center [337, 392] width 137 height 77
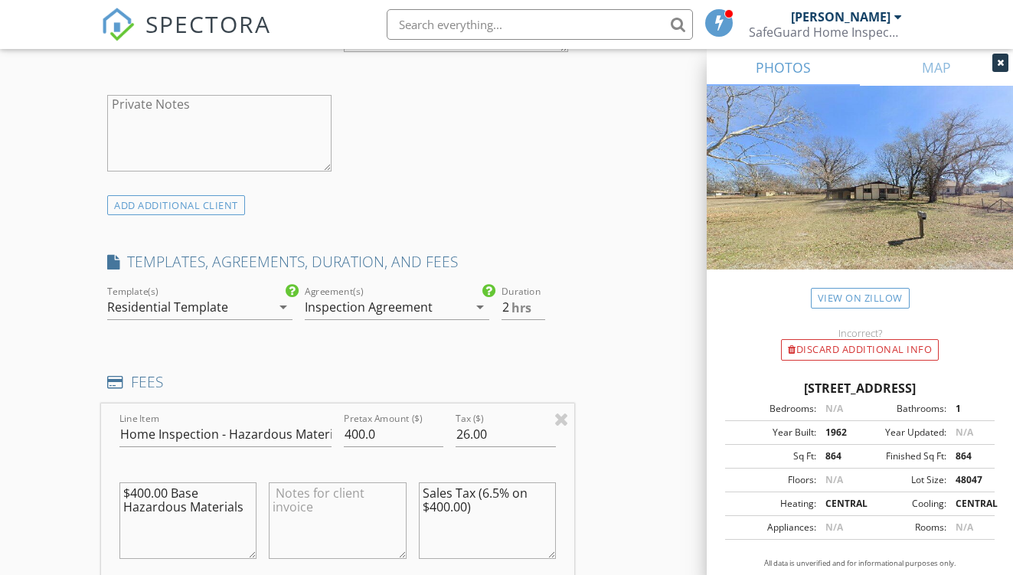
scroll to position [1030, 0]
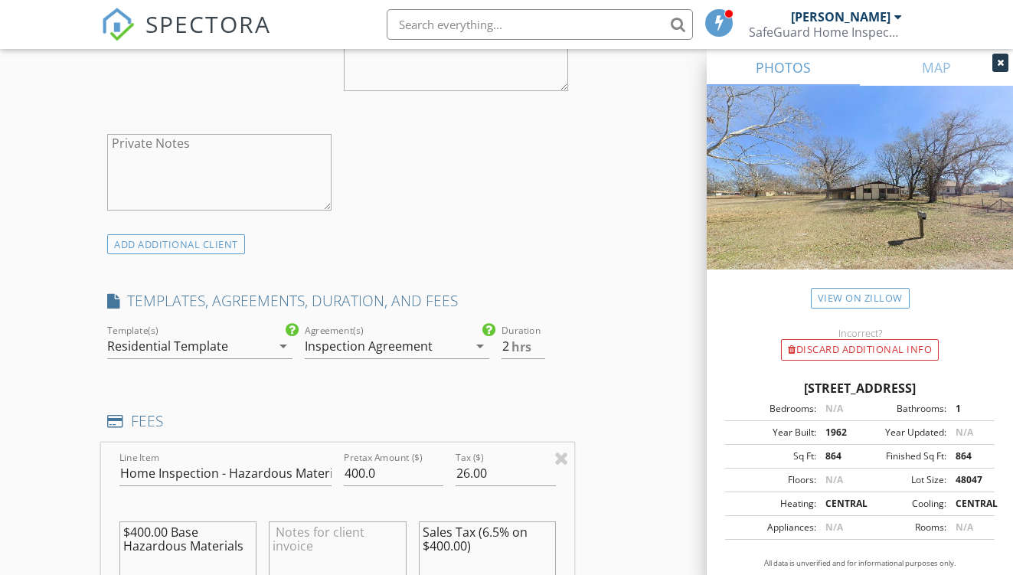
click at [410, 353] on div "Inspection Agreement" at bounding box center [369, 346] width 128 height 14
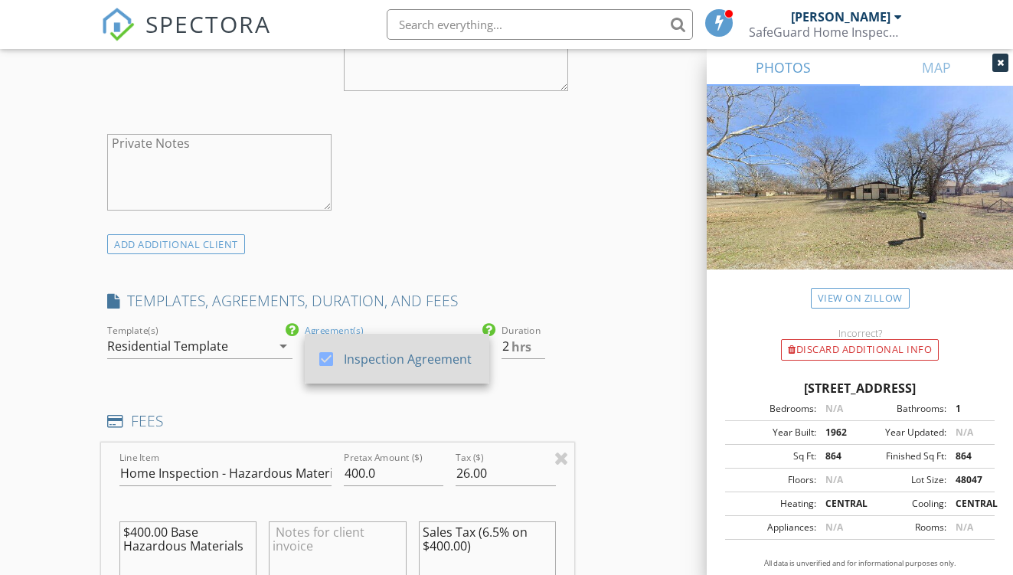
click at [413, 368] on div "Inspection Agreement" at bounding box center [409, 359] width 133 height 18
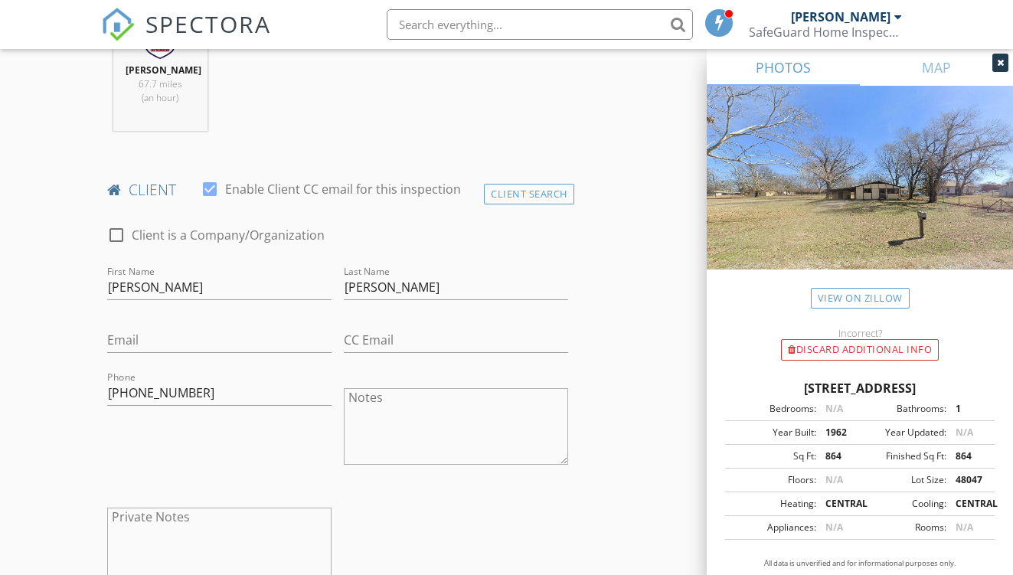
scroll to position [650, 0]
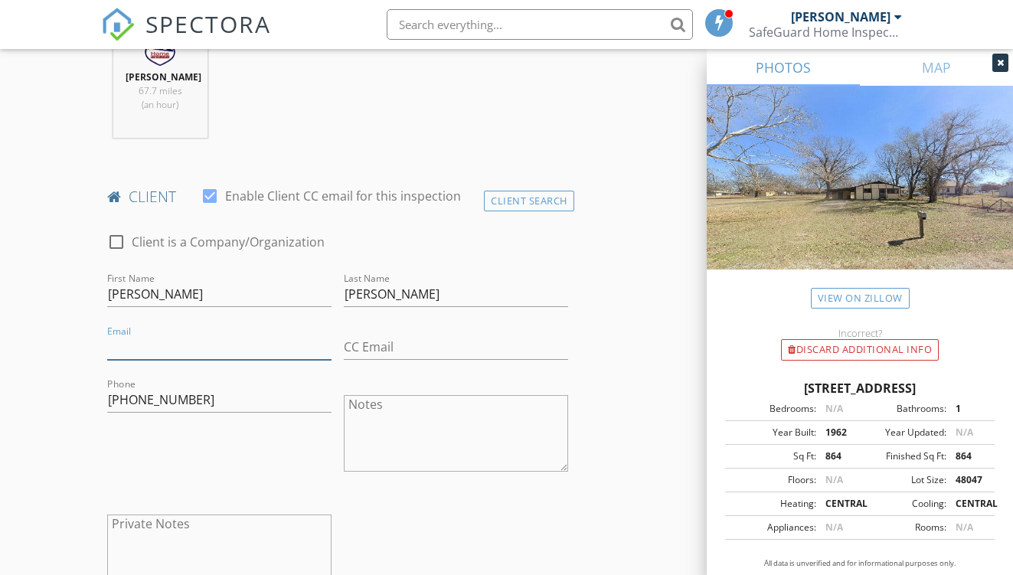
paste input "adamlopardo@outlook.com"
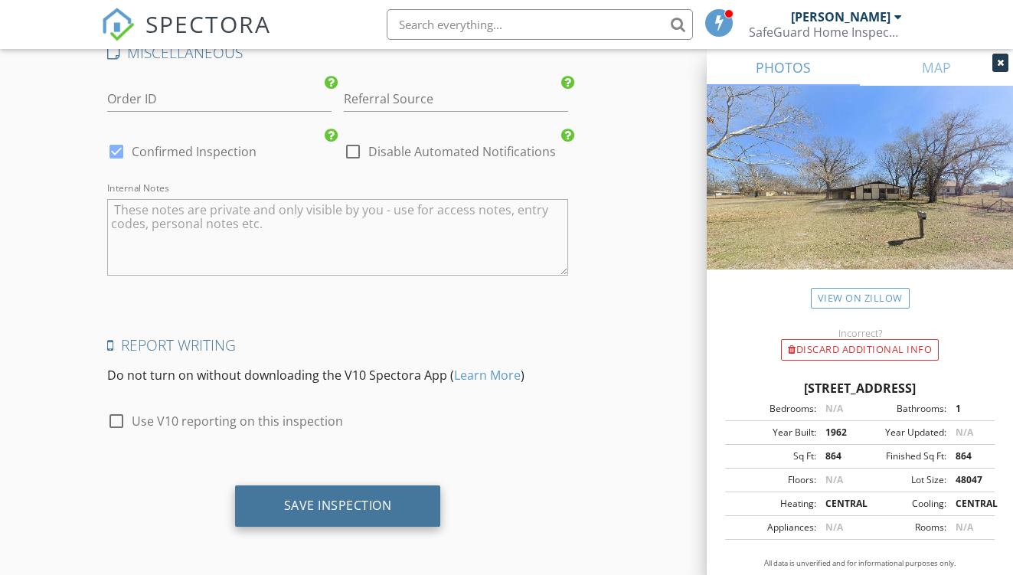
type input "adamlopardo@outlook.com"
click at [318, 519] on div "Save Inspection" at bounding box center [338, 505] width 206 height 41
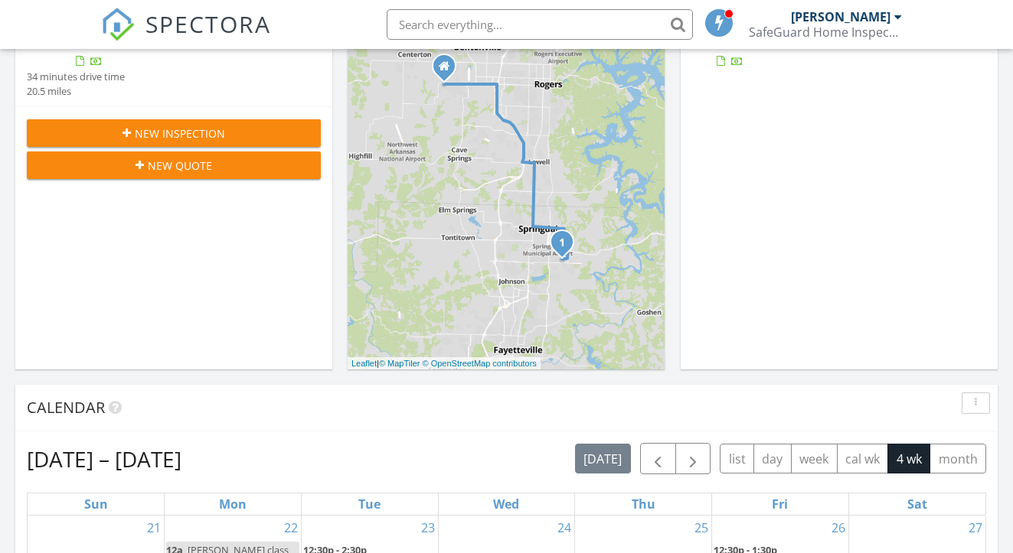
scroll to position [307, 0]
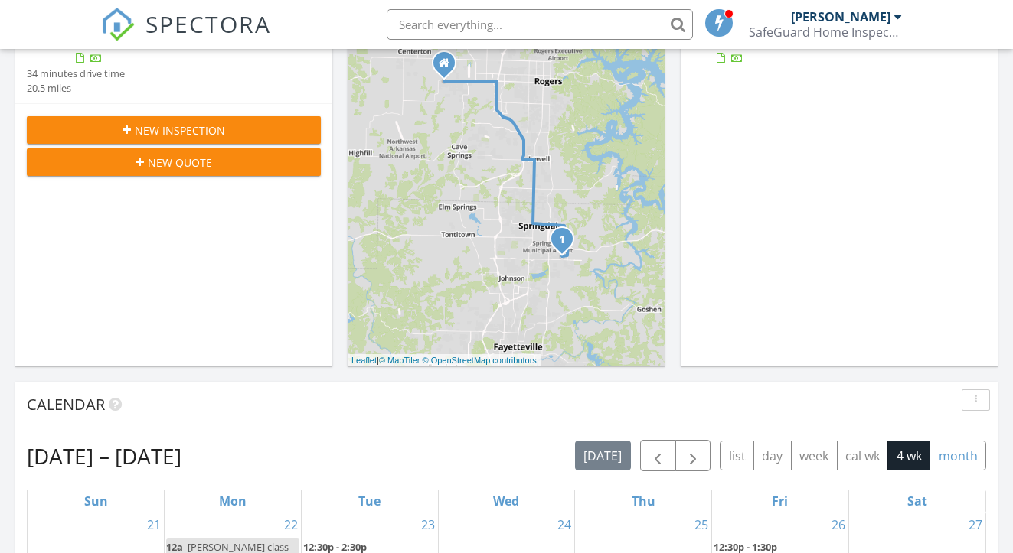
click at [954, 454] on button "month" at bounding box center [957, 456] width 57 height 30
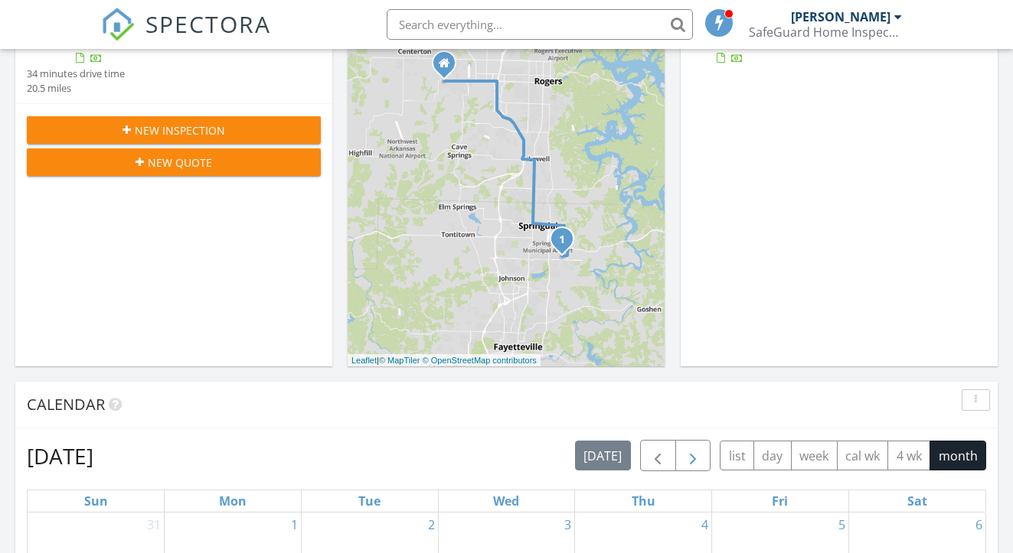
click at [692, 454] on span "button" at bounding box center [692, 456] width 18 height 18
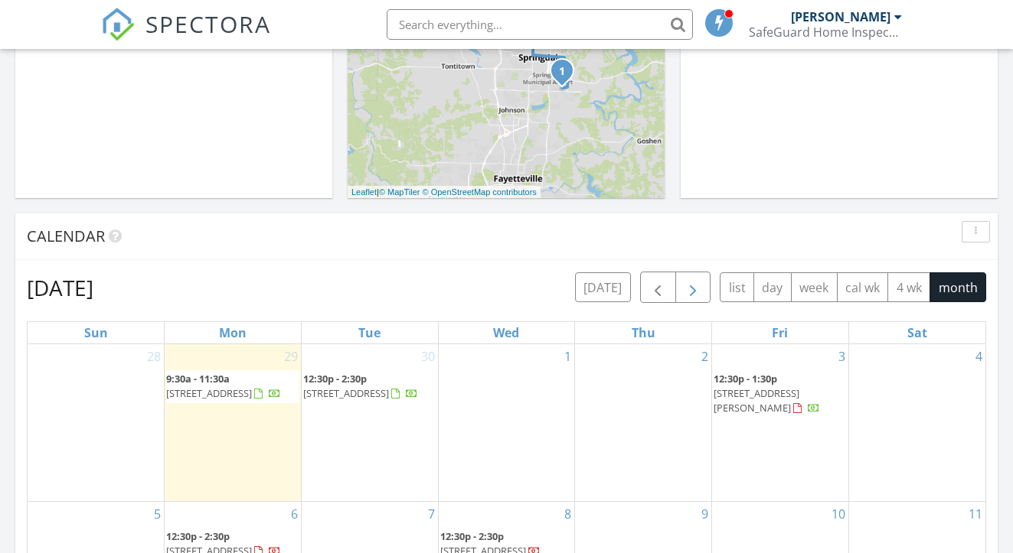
scroll to position [491, 0]
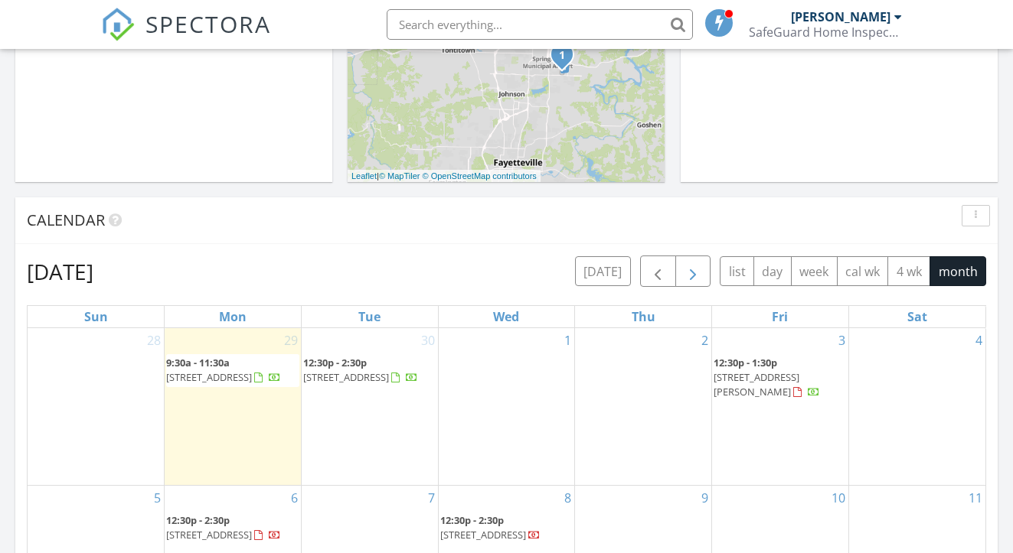
click at [699, 273] on span "button" at bounding box center [692, 272] width 18 height 18
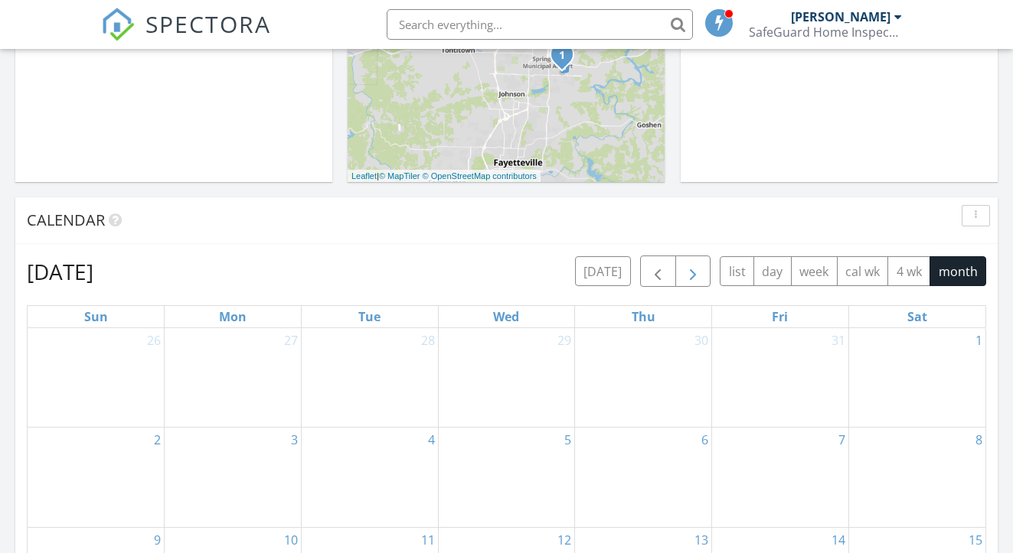
click at [699, 273] on span "button" at bounding box center [692, 272] width 18 height 18
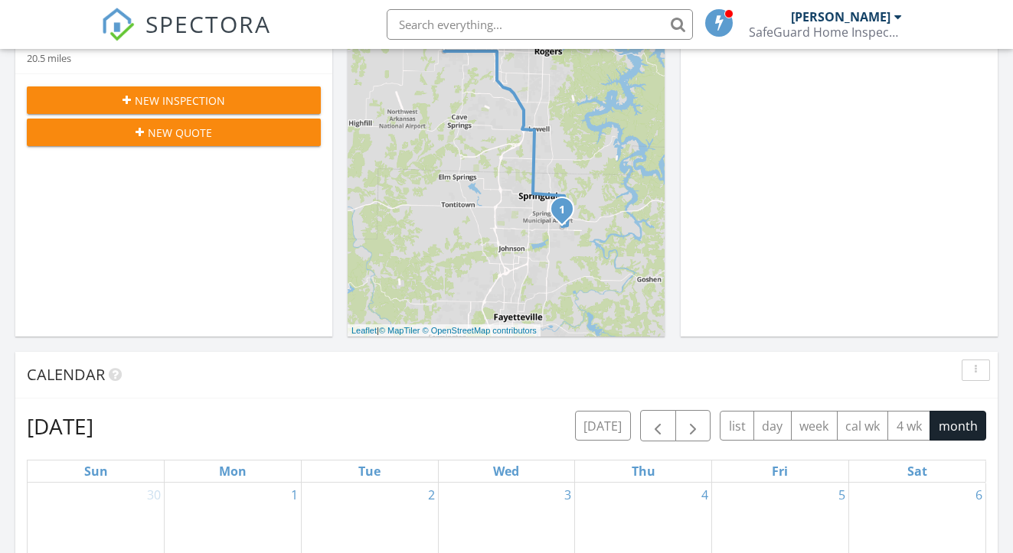
scroll to position [306, 0]
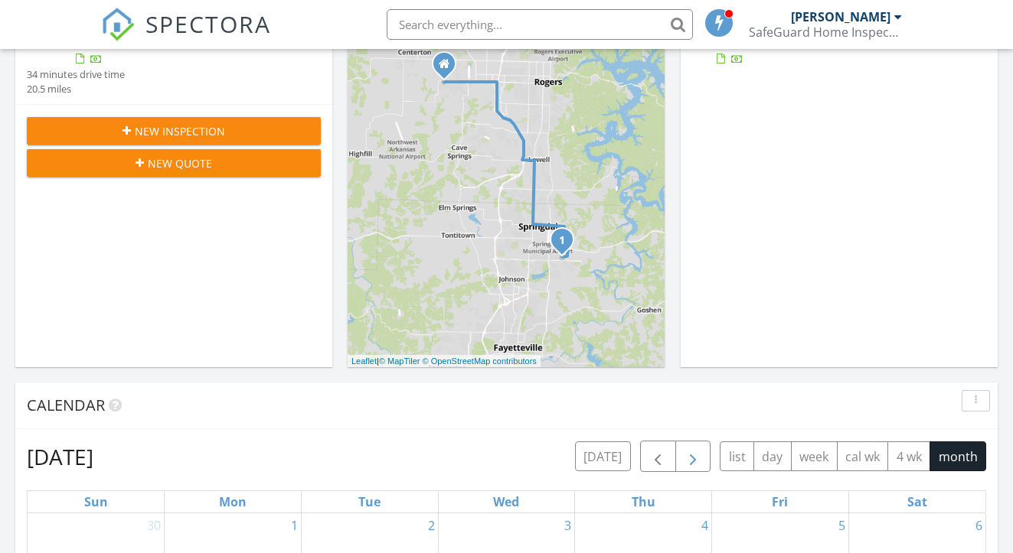
click at [693, 452] on span "button" at bounding box center [692, 457] width 18 height 18
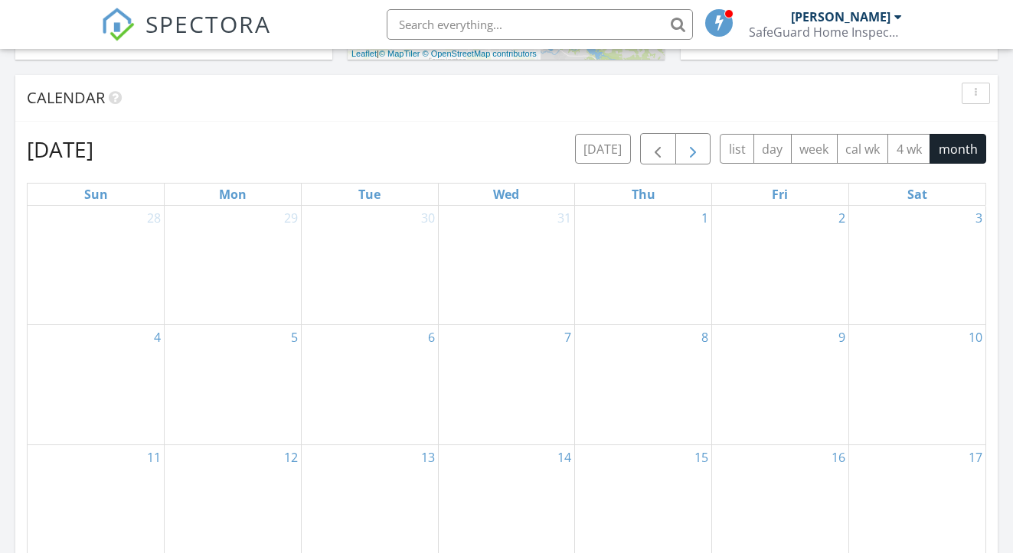
scroll to position [605, 0]
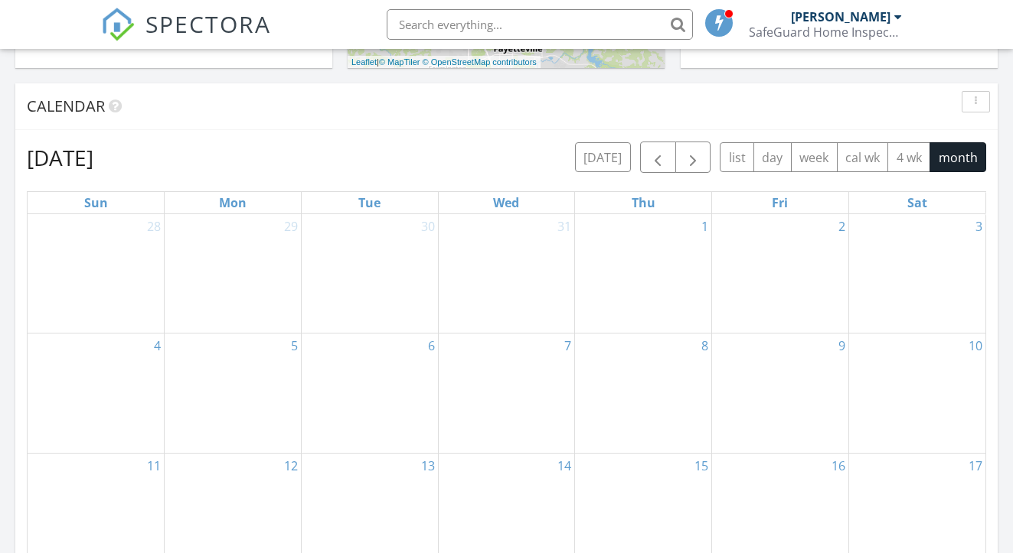
click at [216, 393] on div "5" at bounding box center [233, 393] width 136 height 119
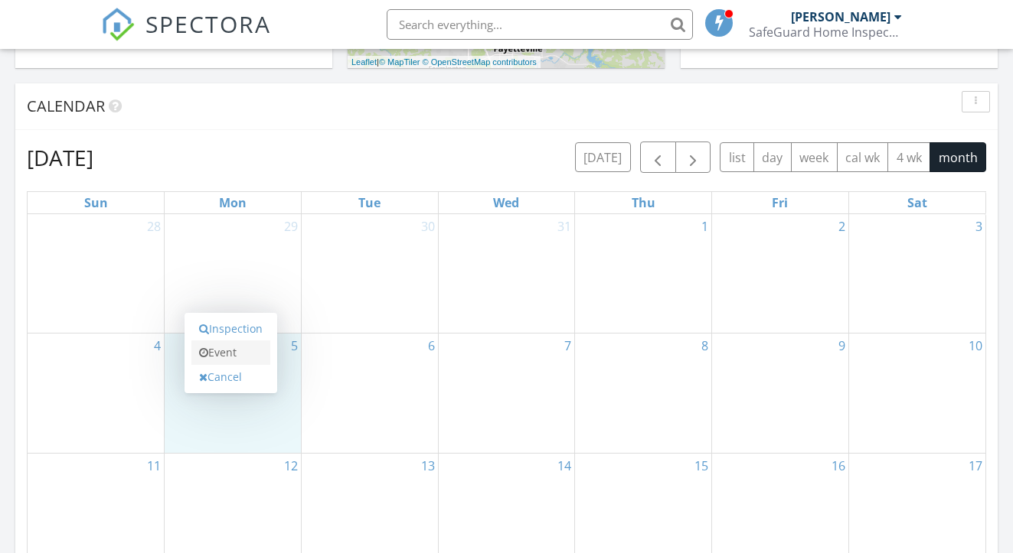
click at [234, 351] on link "Event" at bounding box center [230, 353] width 79 height 24
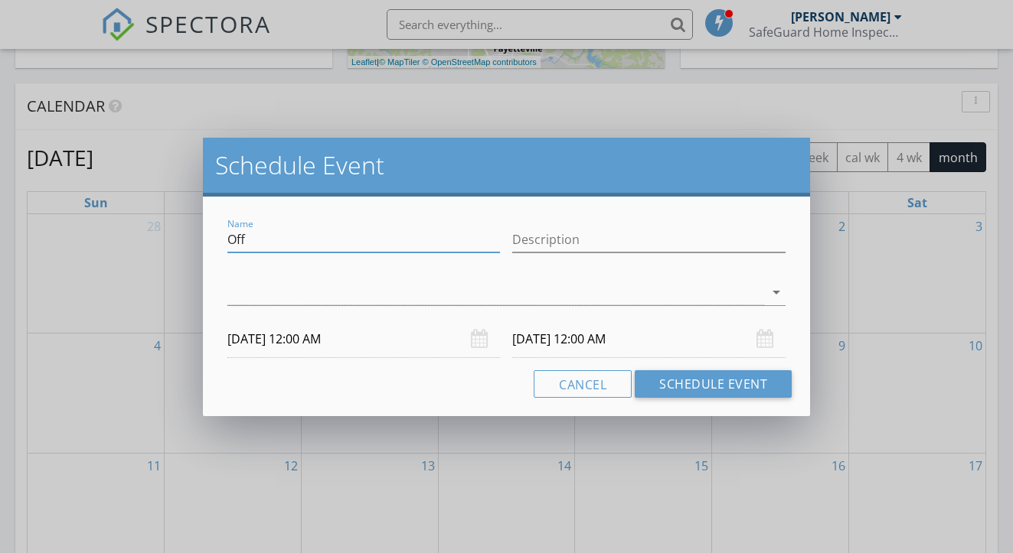
click at [285, 243] on input "Off" at bounding box center [363, 239] width 273 height 25
type input "Jim Dr Appointment"
click at [276, 298] on div at bounding box center [495, 292] width 537 height 25
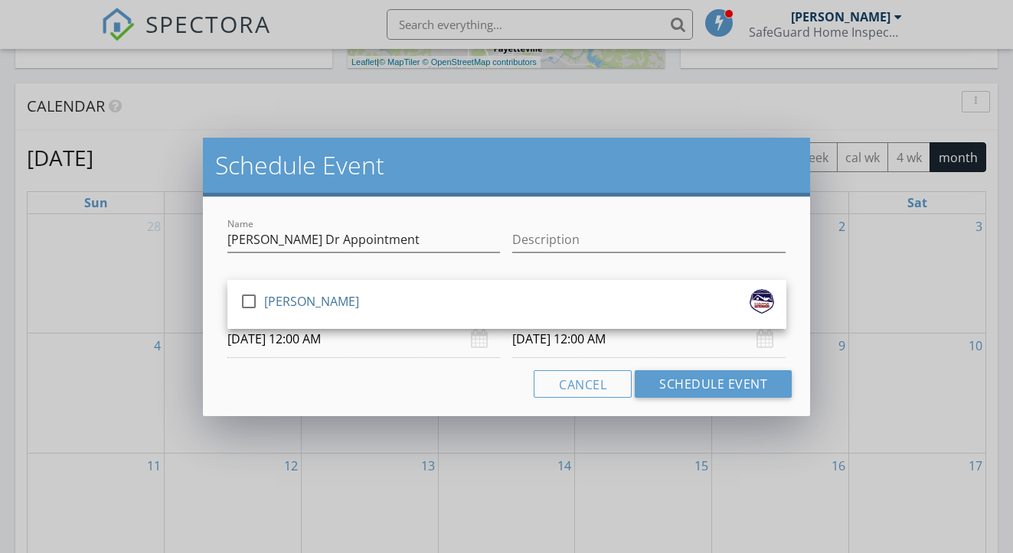
click at [276, 298] on div "[PERSON_NAME]" at bounding box center [311, 301] width 95 height 24
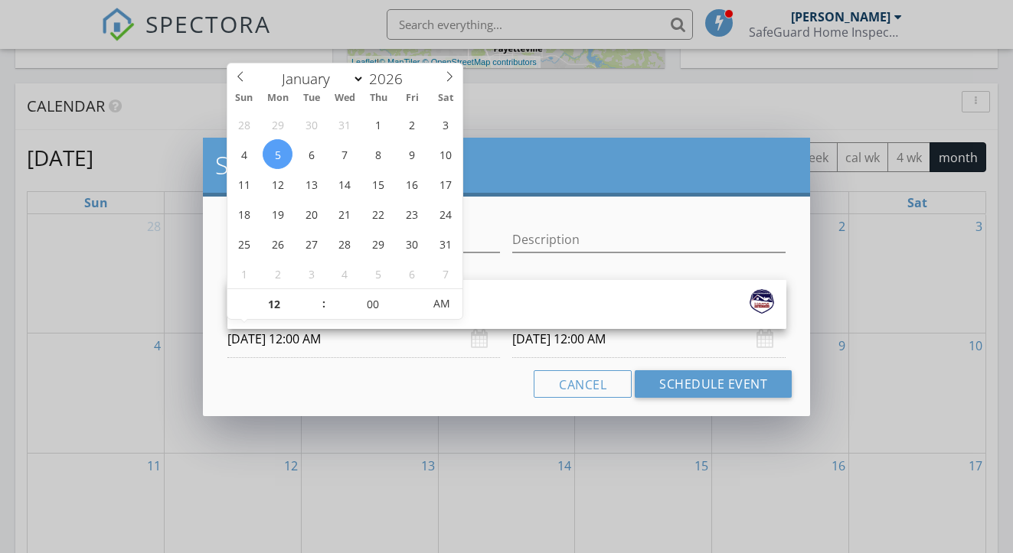
click at [281, 340] on input "01/05/2026 12:00 AM" at bounding box center [363, 340] width 273 height 38
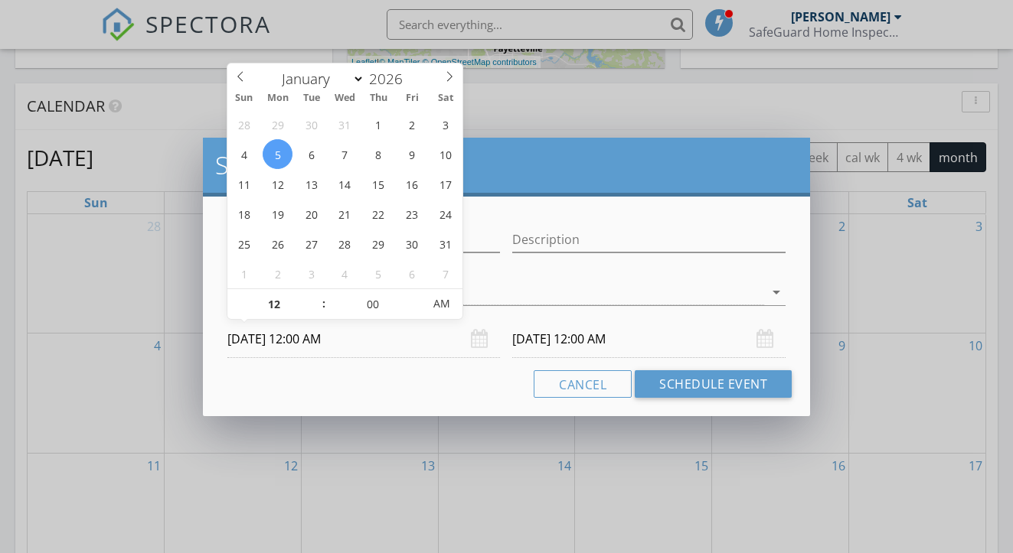
click at [321, 293] on span ":" at bounding box center [323, 304] width 5 height 31
type input "11"
type input "01/05/2026 11:00 PM"
click at [317, 313] on span at bounding box center [316, 312] width 11 height 15
type input "10"
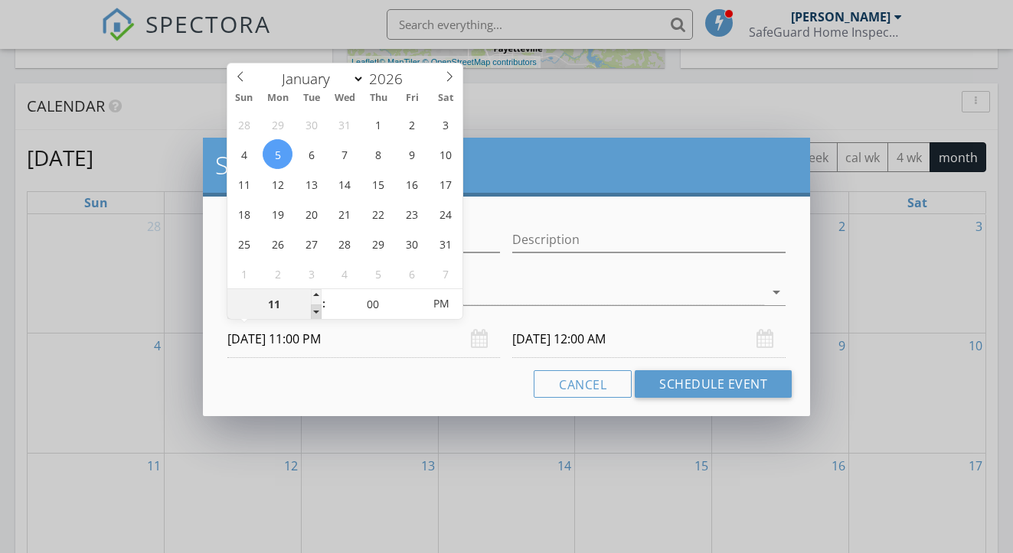
type input "01/05/2026 10:00 PM"
click at [317, 313] on span at bounding box center [316, 312] width 11 height 15
type input "09"
type input "01/05/2026 9:00 PM"
click at [317, 313] on span at bounding box center [316, 312] width 11 height 15
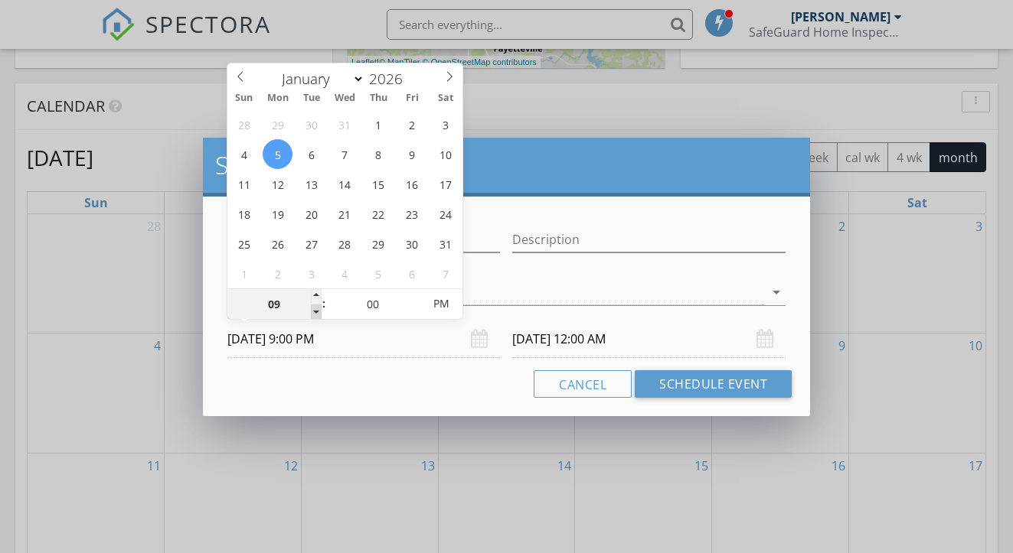
type input "08"
type input "01/05/2026 8:00 PM"
click at [317, 313] on span at bounding box center [316, 312] width 11 height 15
type input "01/06/2026 8:00 PM"
type input "01/05/2026 8:00 AM"
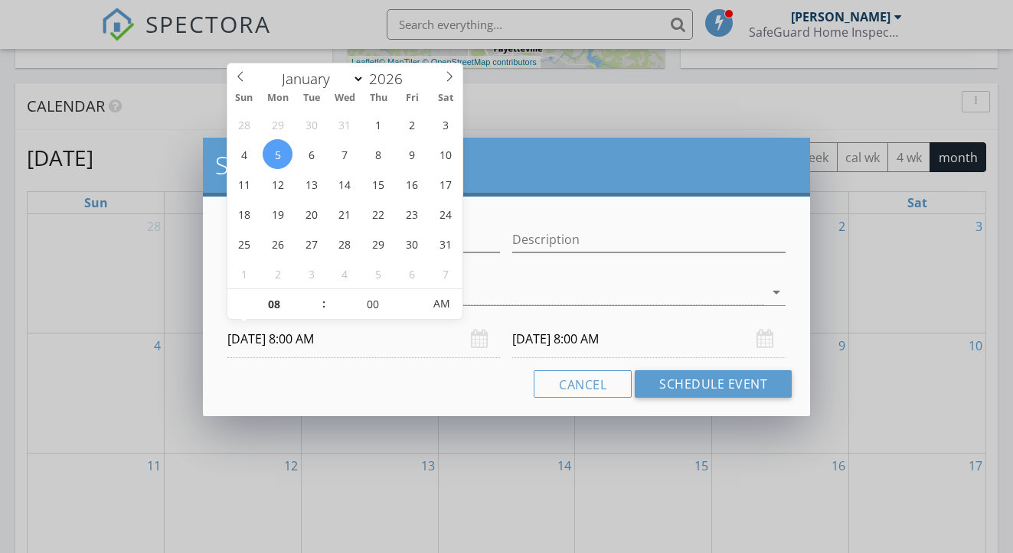
click at [453, 387] on div "Cancel Schedule Event" at bounding box center [506, 384] width 571 height 28
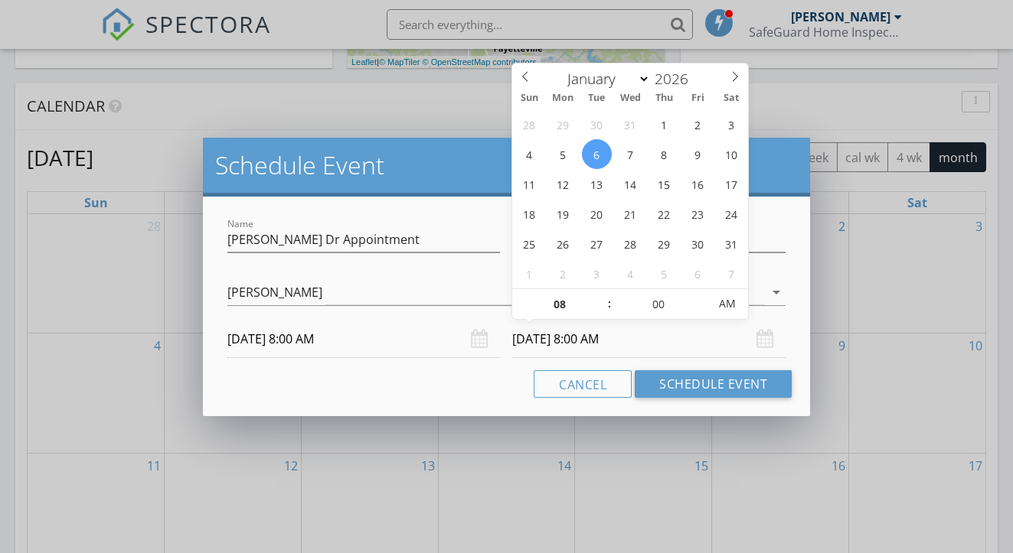
click at [562, 344] on input "01/06/2026 8:00 AM" at bounding box center [648, 340] width 273 height 38
type input "01/05/2026 8:00 AM"
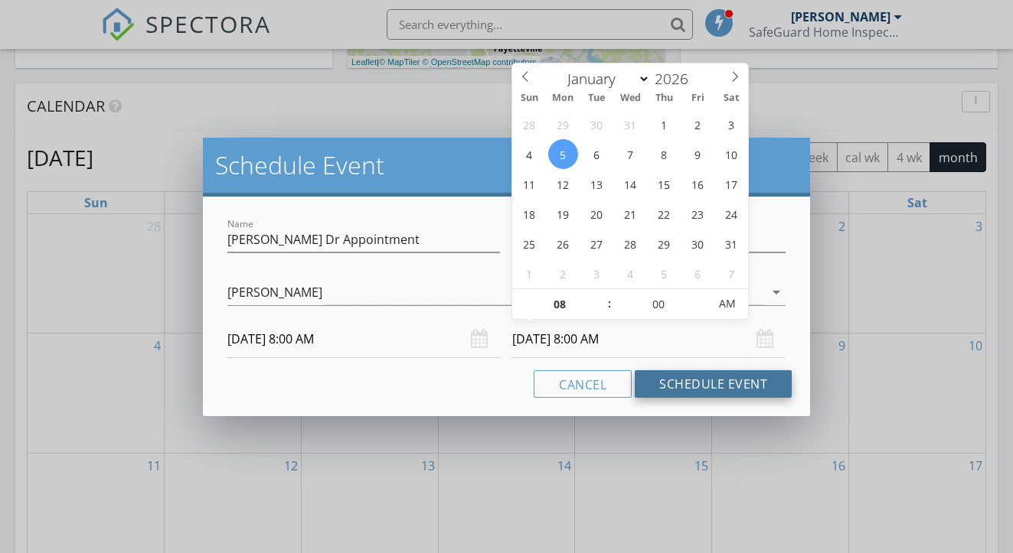
click at [685, 390] on button "Schedule Event" at bounding box center [712, 384] width 157 height 28
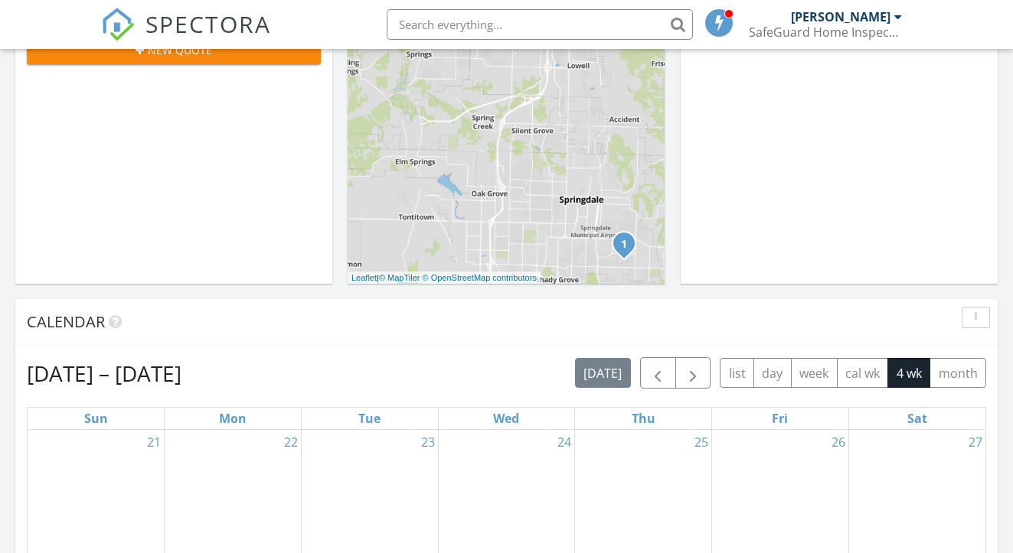
scroll to position [355, 0]
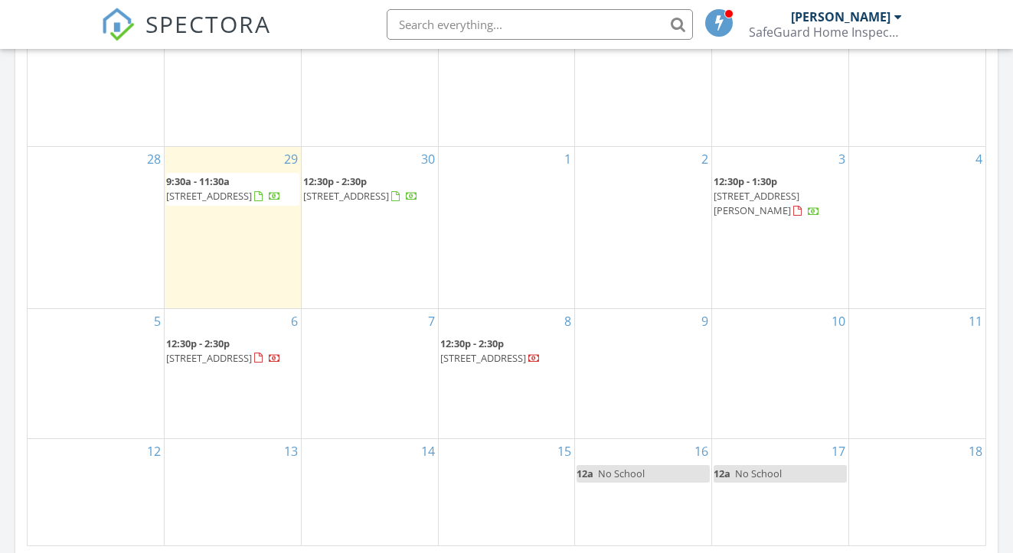
scroll to position [876, 0]
click at [341, 321] on div "7" at bounding box center [370, 371] width 136 height 130
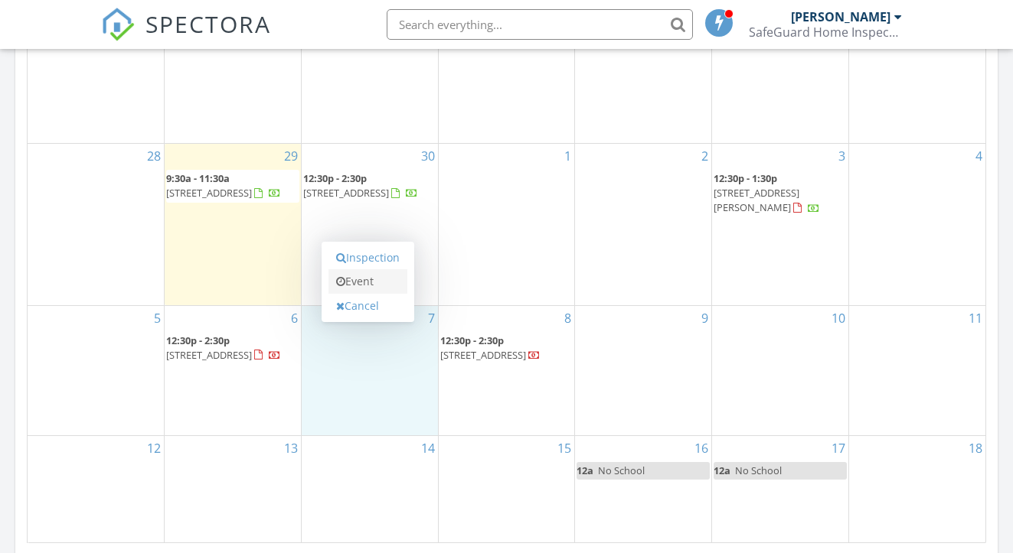
click at [362, 285] on link "Event" at bounding box center [367, 281] width 79 height 24
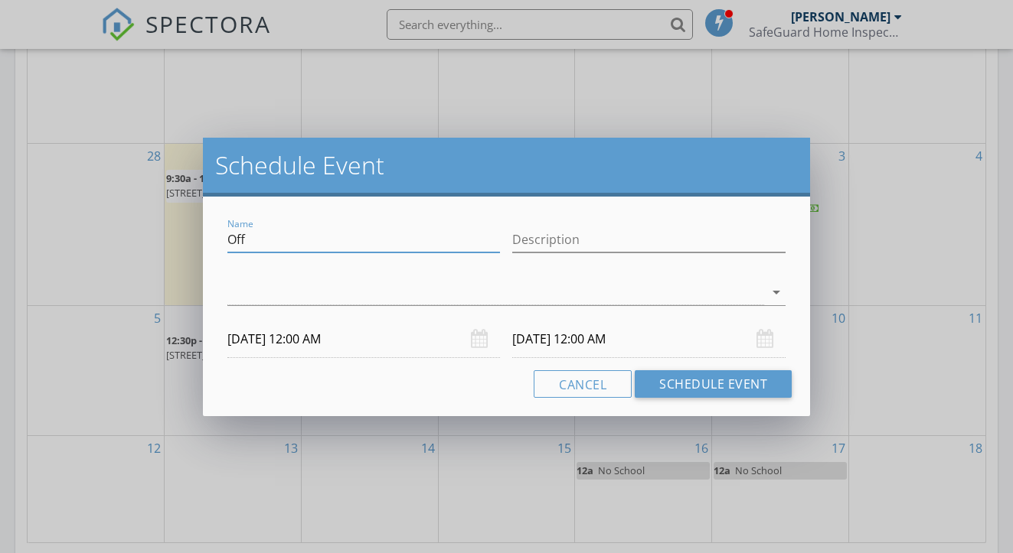
click at [294, 245] on input "Off" at bounding box center [363, 239] width 273 height 25
type input "Jim dr appointment"
click at [268, 295] on div at bounding box center [495, 292] width 537 height 25
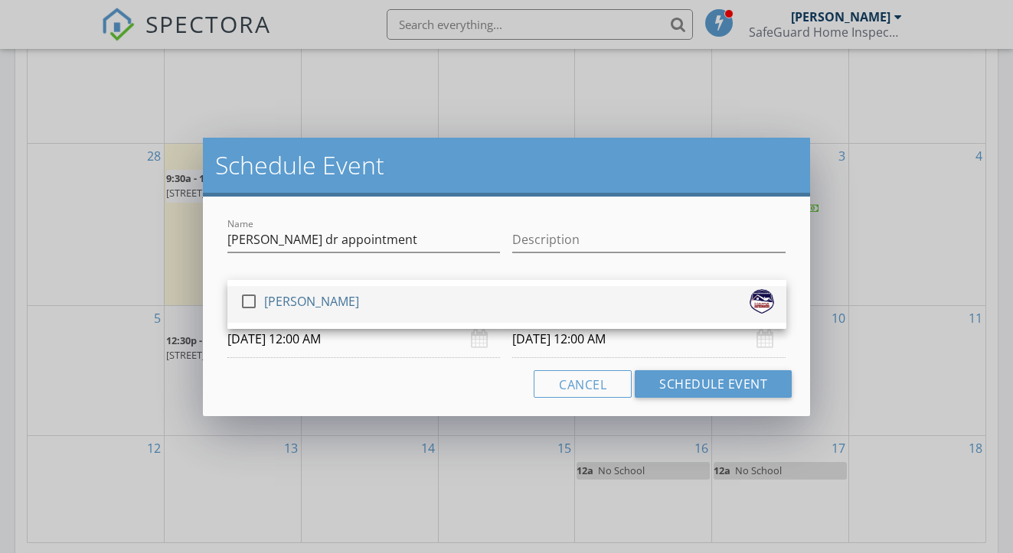
click at [284, 295] on div "[PERSON_NAME]" at bounding box center [311, 301] width 95 height 24
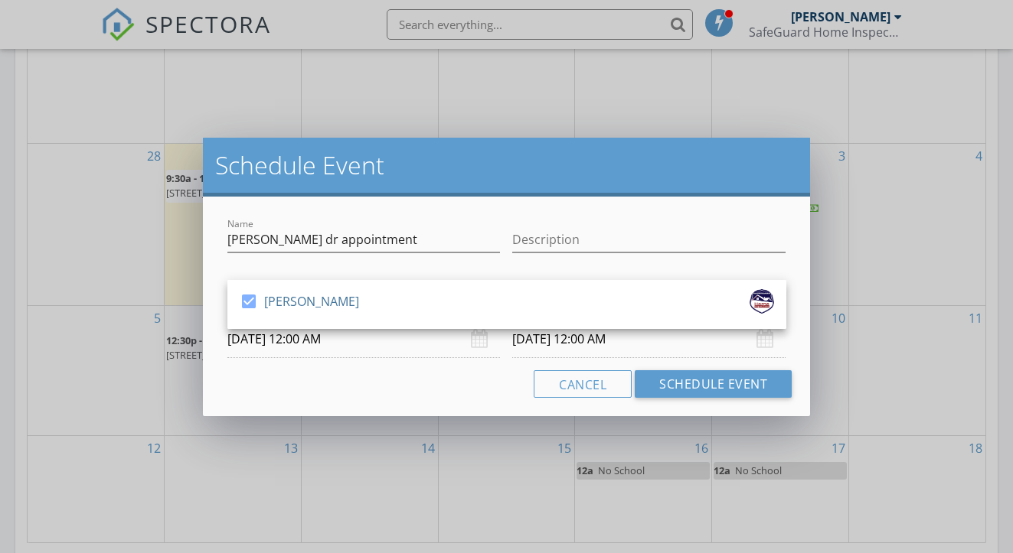
click at [332, 341] on input "10/07/2025 12:00 AM" at bounding box center [363, 340] width 273 height 38
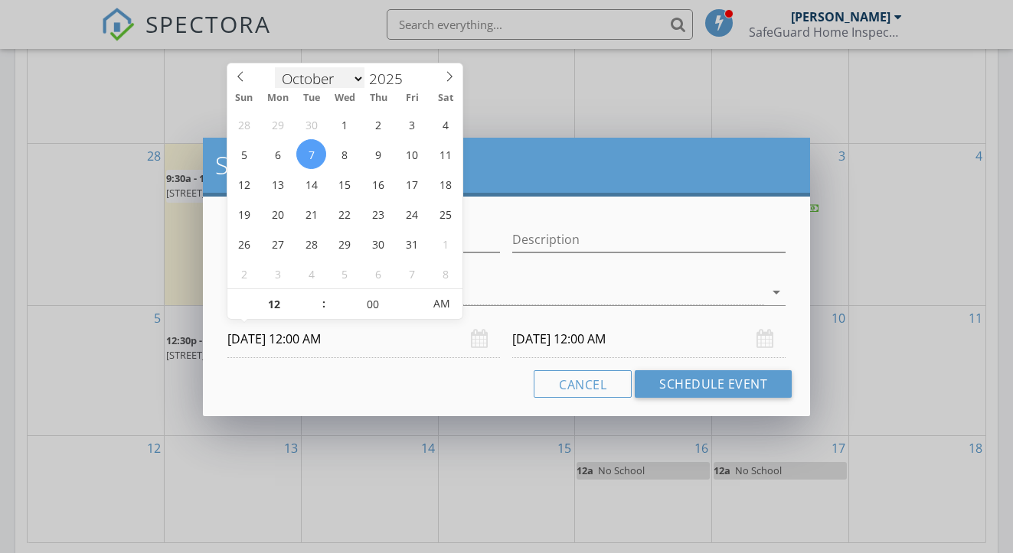
scroll to position [2, 0]
click at [447, 73] on icon at bounding box center [449, 76] width 11 height 11
select select "11"
click at [447, 73] on icon at bounding box center [449, 76] width 11 height 11
type input "2026"
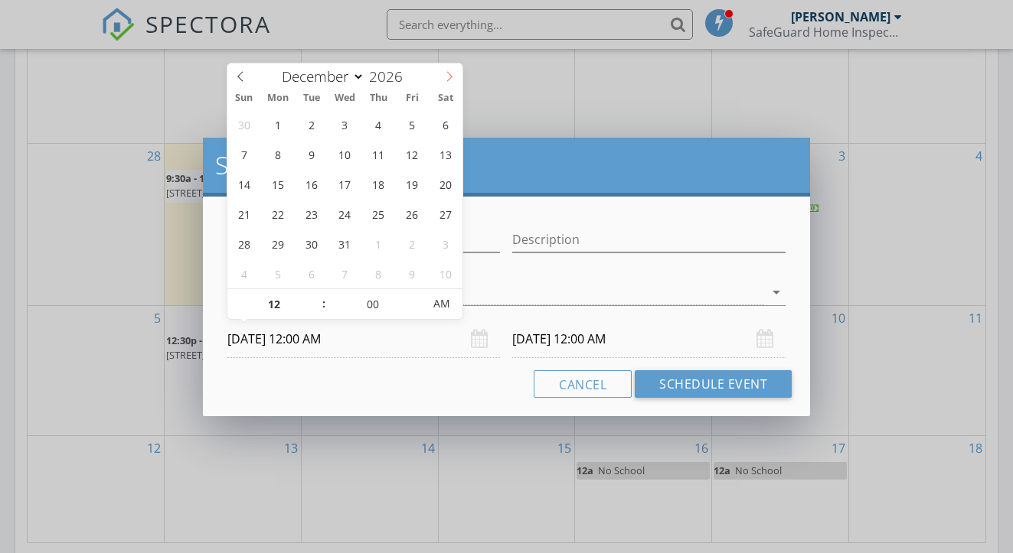
select select "0"
click at [447, 73] on icon at bounding box center [449, 76] width 11 height 11
type input "01/05/2026 12:00 AM"
type input "01/06/2026 12:00 AM"
type input "01"
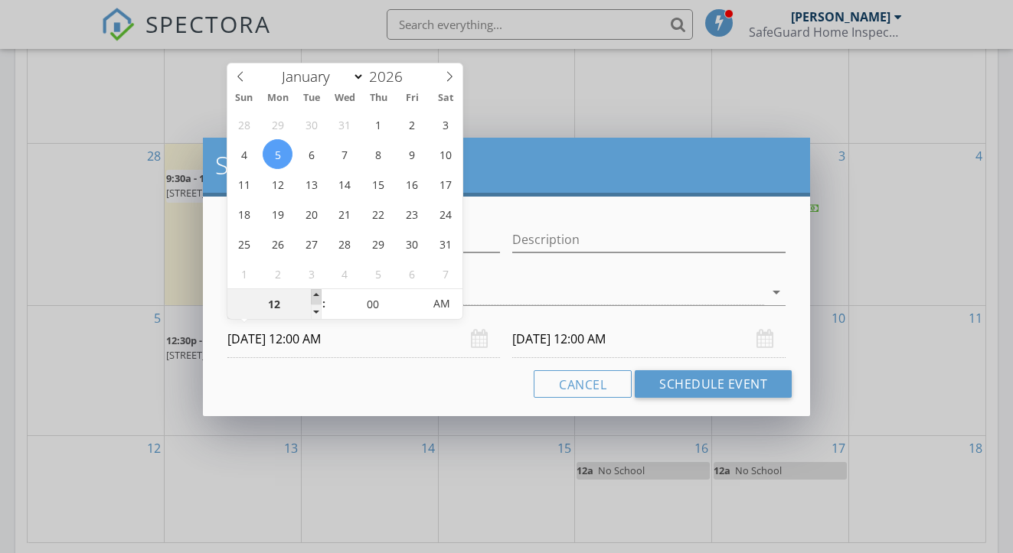
type input "01/05/2026 1:00 AM"
click at [317, 298] on span at bounding box center [316, 296] width 11 height 15
type input "02"
type input "01/05/2026 2:00 AM"
click at [317, 298] on span at bounding box center [316, 296] width 11 height 15
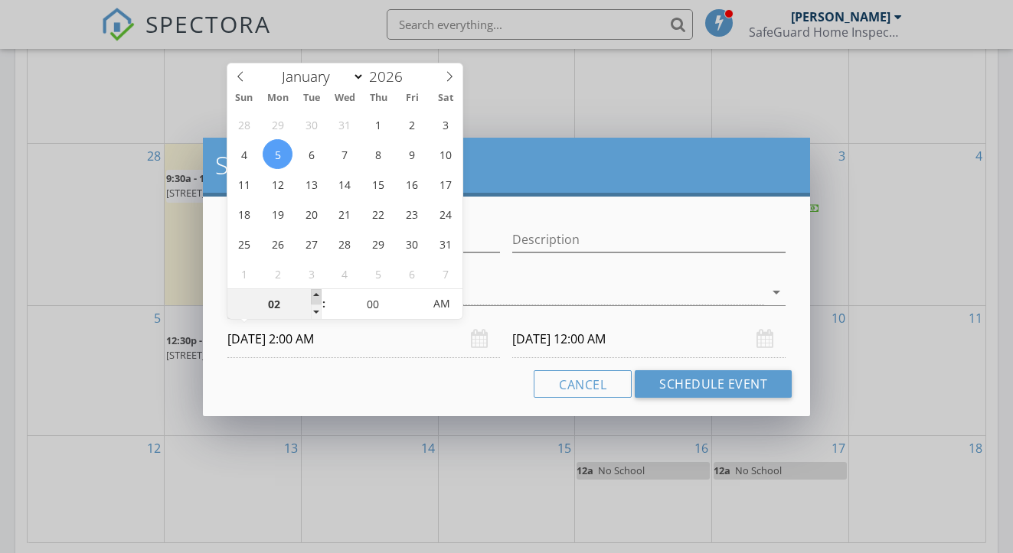
type input "03"
type input "01/05/2026 3:00 AM"
click at [317, 298] on span at bounding box center [316, 296] width 11 height 15
type input "04"
type input "03"
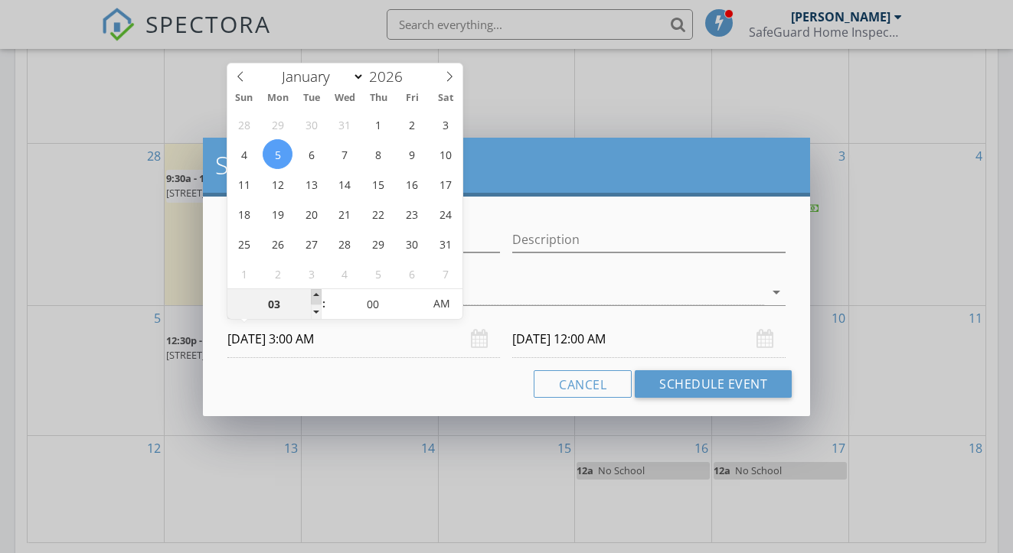
type input "01/05/2026 4:00 AM"
type input "01/06/2026 3:00 AM"
click at [317, 298] on span at bounding box center [316, 296] width 11 height 15
type input "05"
type input "01/05/2026 5:00 AM"
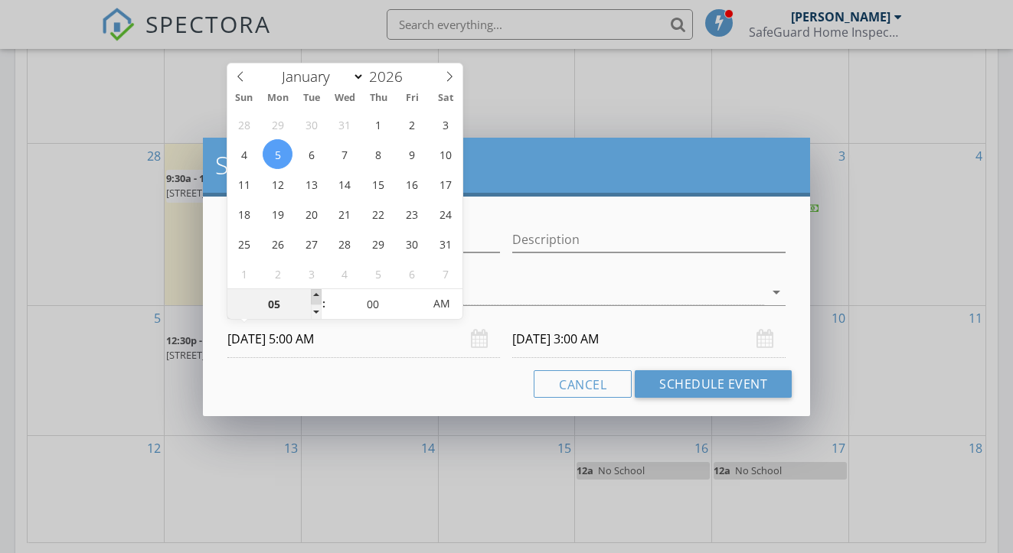
click at [317, 298] on span at bounding box center [316, 296] width 11 height 15
type input "05"
type input "01/06/2026 5:00 AM"
type input "06"
type input "01/05/2026 6:00 AM"
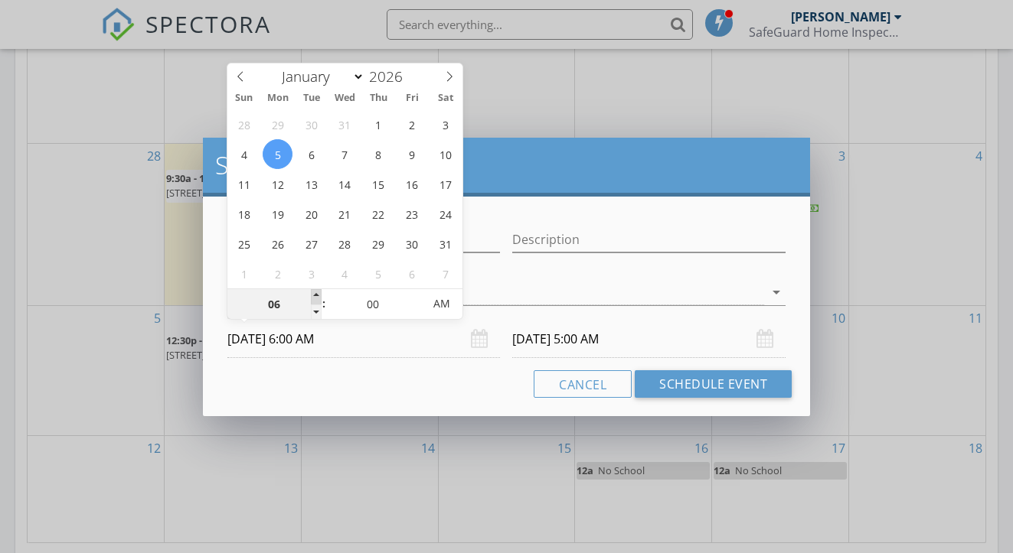
click at [317, 298] on span at bounding box center [316, 296] width 11 height 15
type input "07"
type input "01/05/2026 7:00 AM"
click at [317, 298] on span at bounding box center [316, 296] width 11 height 15
type input "07"
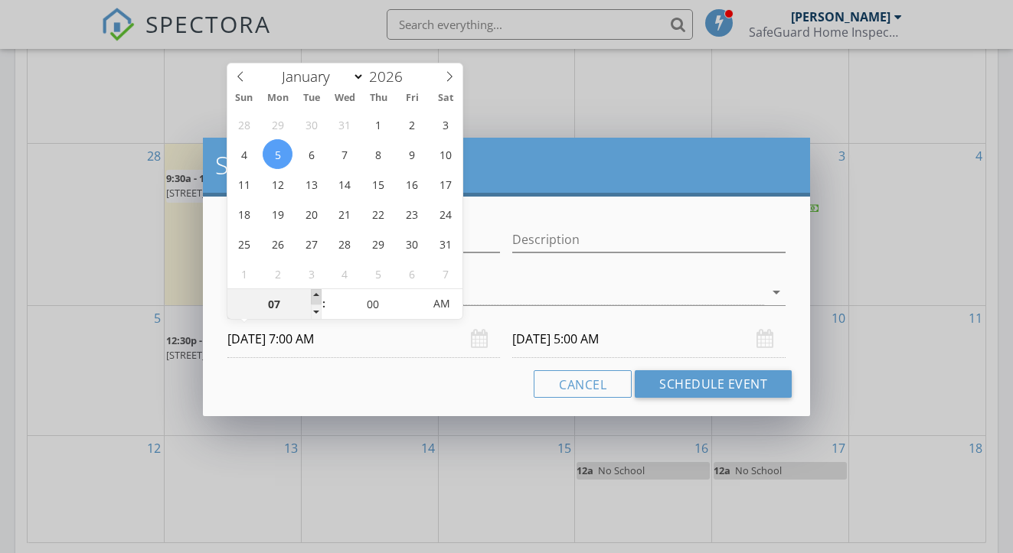
type input "01/06/2026 7:00 AM"
type input "08"
type input "01/05/2026 8:00 AM"
click at [317, 298] on span at bounding box center [316, 296] width 11 height 15
type input "08"
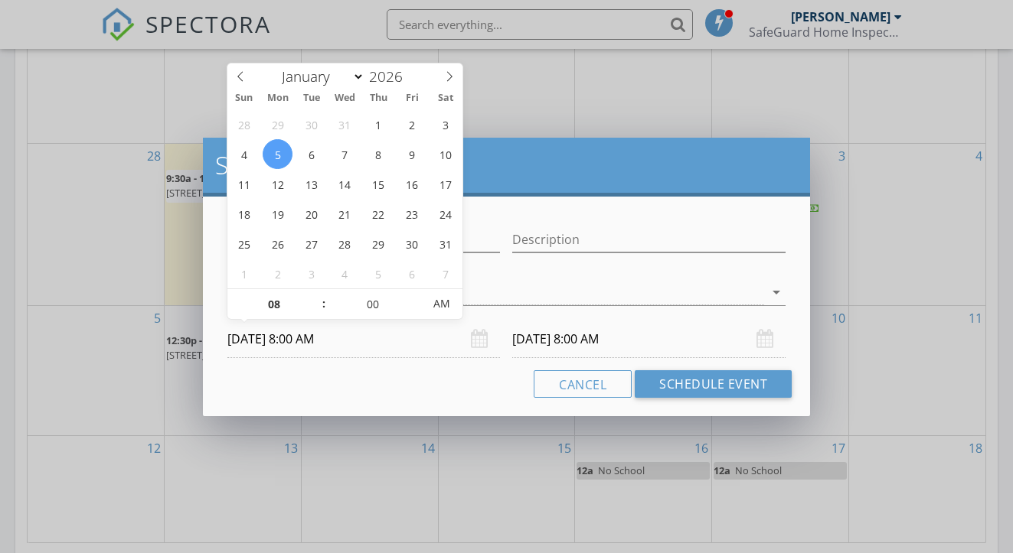
click at [597, 336] on input "01/06/2026 8:00 AM" at bounding box center [648, 340] width 273 height 38
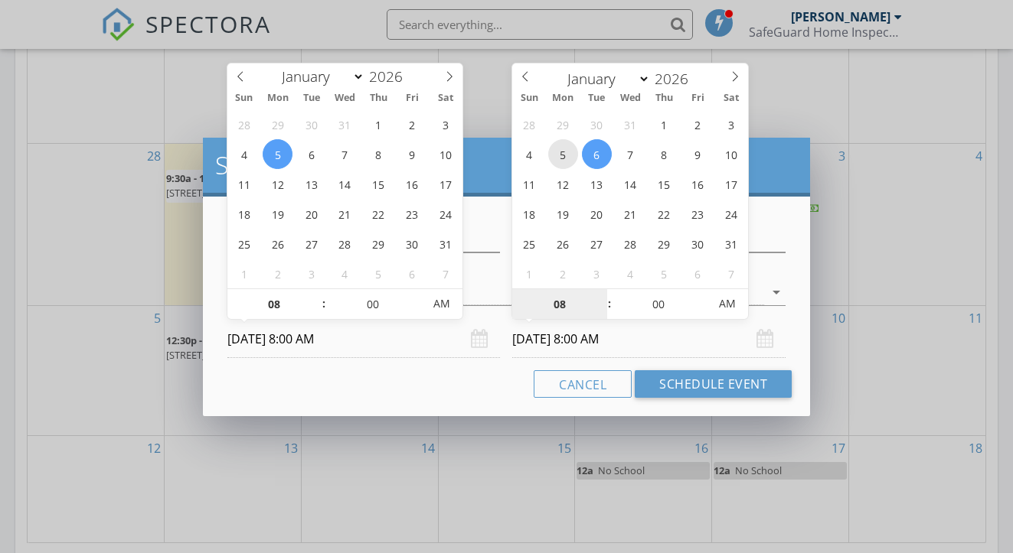
type input "01/05/2026 8:00 AM"
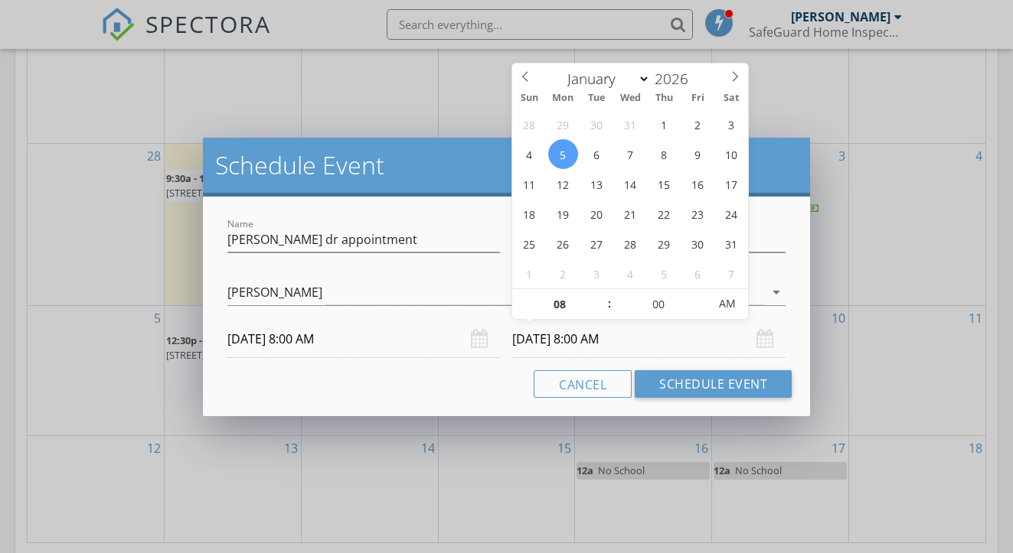
click at [469, 392] on div "Cancel Schedule Event" at bounding box center [506, 384] width 571 height 28
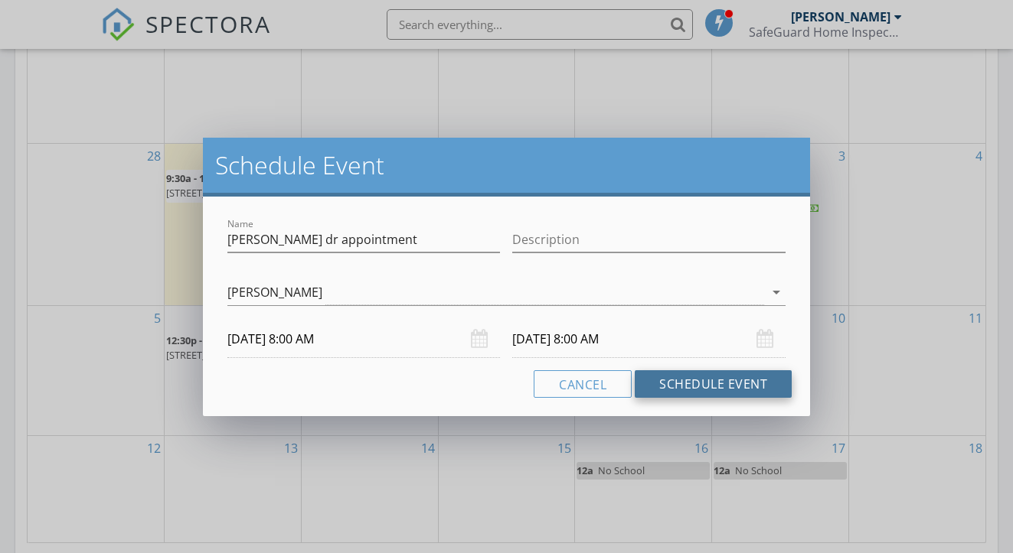
click at [673, 386] on button "Schedule Event" at bounding box center [712, 384] width 157 height 28
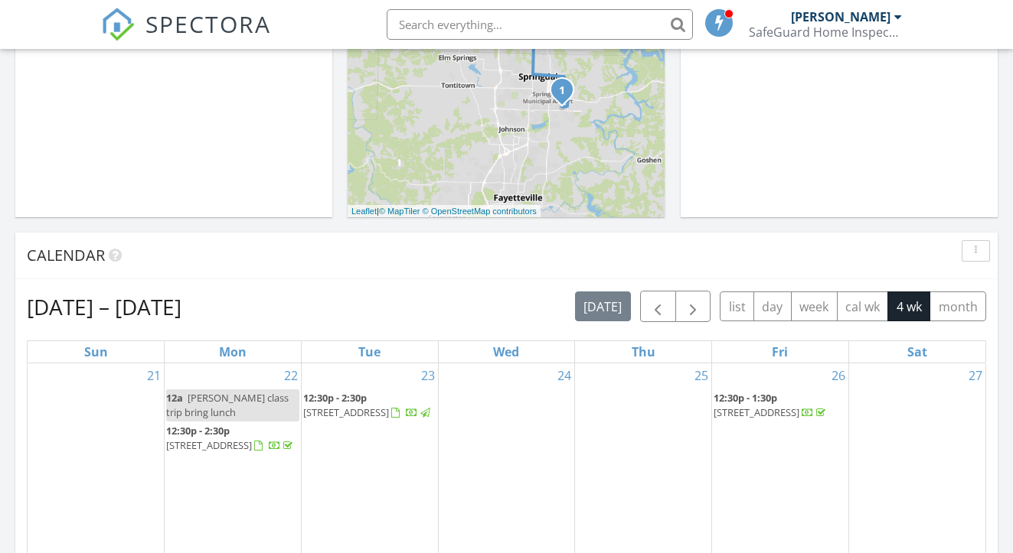
scroll to position [491, 0]
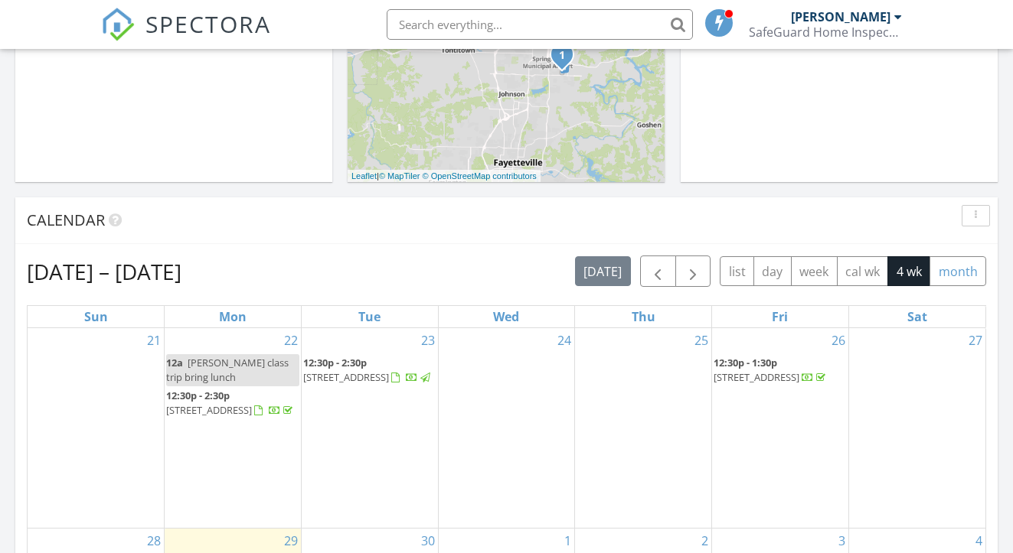
click at [947, 272] on button "month" at bounding box center [957, 271] width 57 height 30
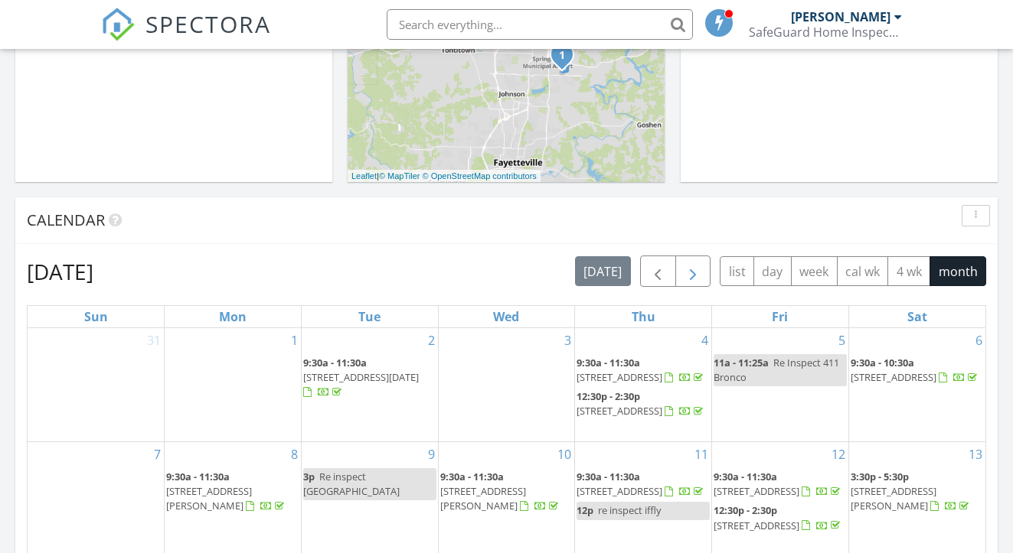
click at [698, 268] on span "button" at bounding box center [692, 272] width 18 height 18
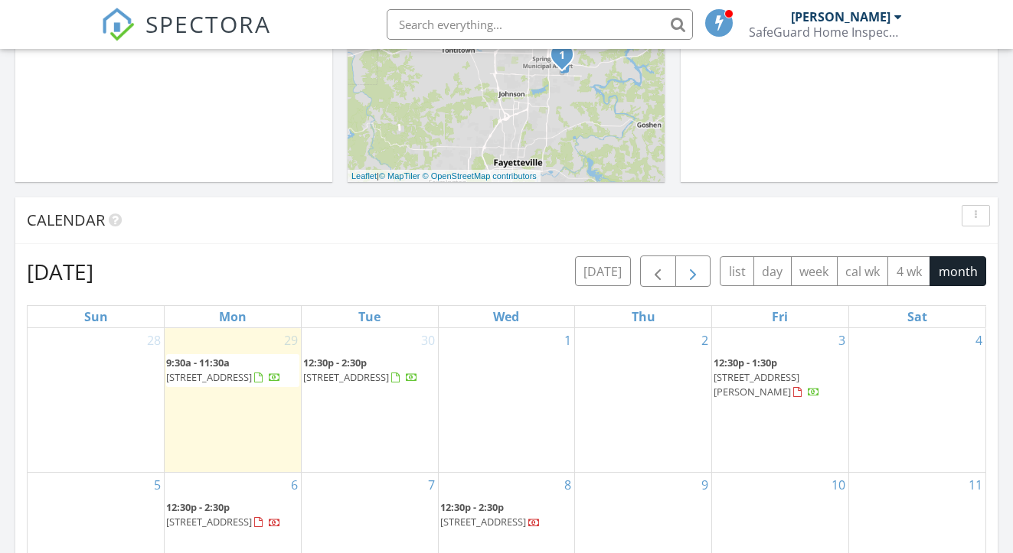
click at [698, 268] on span "button" at bounding box center [692, 272] width 18 height 18
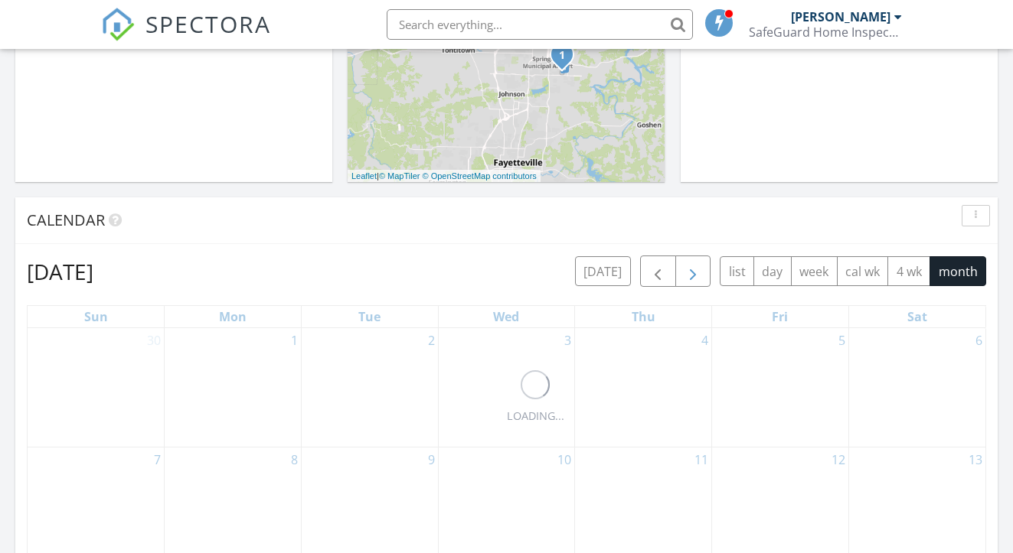
click at [698, 268] on span "button" at bounding box center [692, 272] width 18 height 18
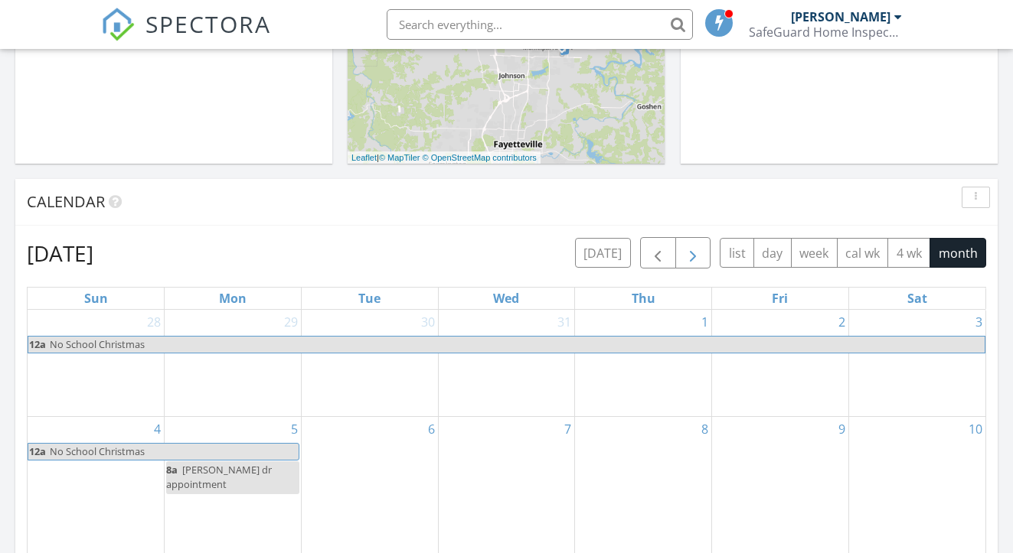
scroll to position [521, 0]
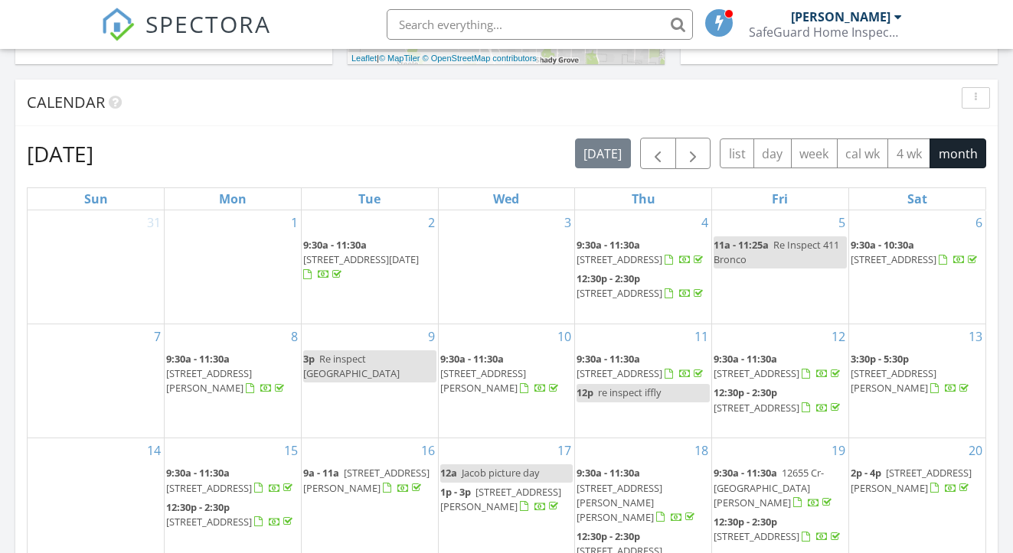
scroll to position [610, 0]
